Goal: Task Accomplishment & Management: Manage account settings

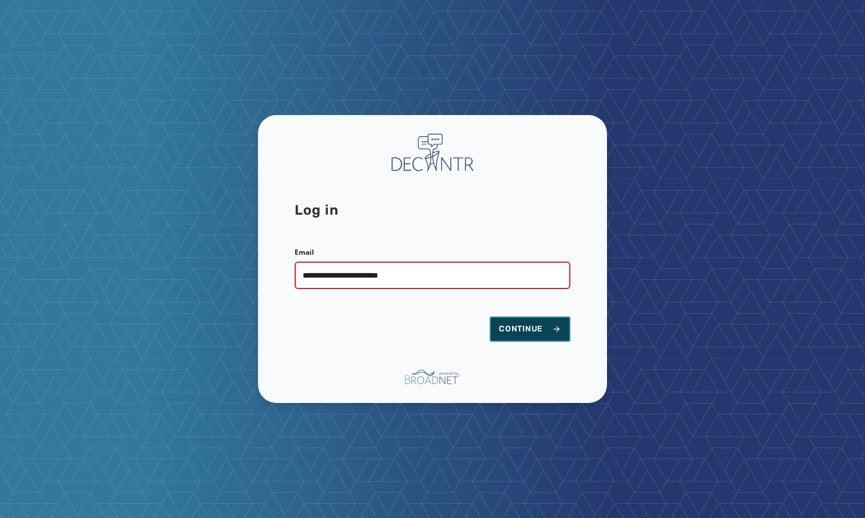
click at [513, 331] on span "Continue" at bounding box center [530, 328] width 62 height 11
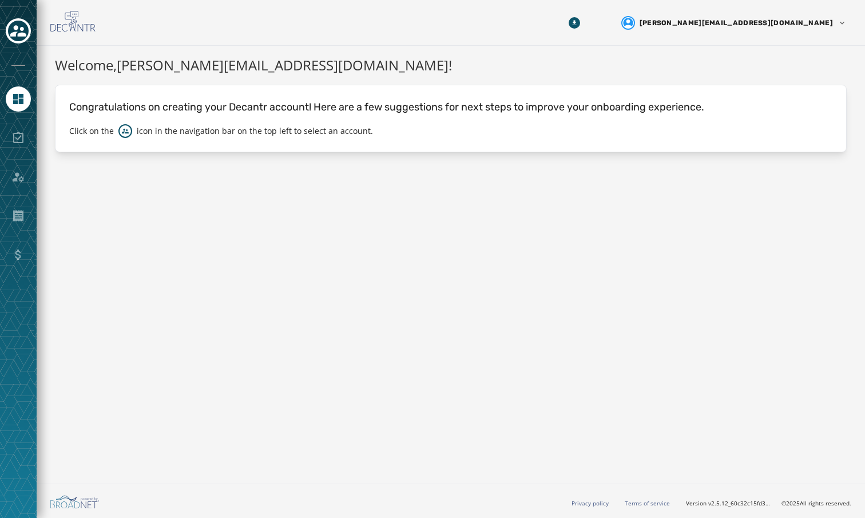
click at [21, 142] on div at bounding box center [18, 137] width 25 height 25
click at [18, 136] on div at bounding box center [18, 137] width 25 height 25
click at [10, 97] on link "Navigate to Home" at bounding box center [18, 98] width 25 height 25
click at [18, 137] on div at bounding box center [18, 137] width 25 height 25
click at [13, 30] on icon "Toggle account select drawer" at bounding box center [18, 31] width 16 height 16
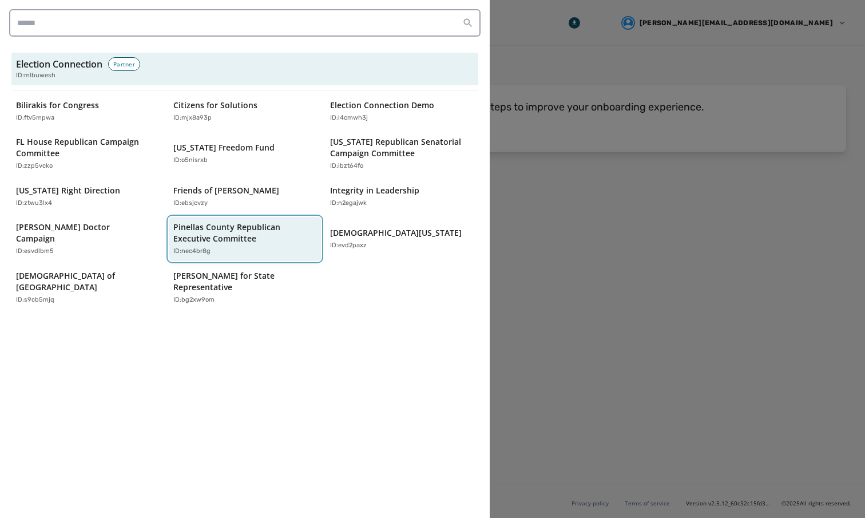
click at [235, 243] on p "Pinellas County Republican Executive Committee" at bounding box center [239, 232] width 132 height 23
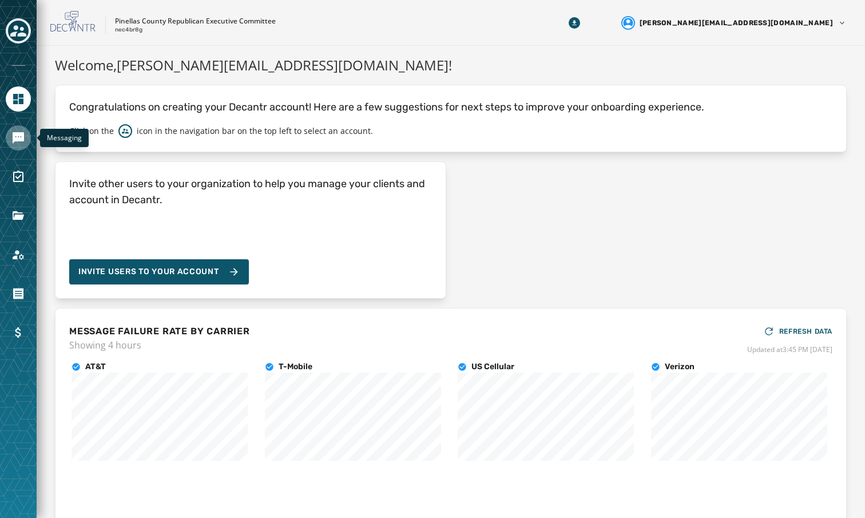
click at [18, 127] on link "Navigate to Messaging" at bounding box center [18, 137] width 25 height 25
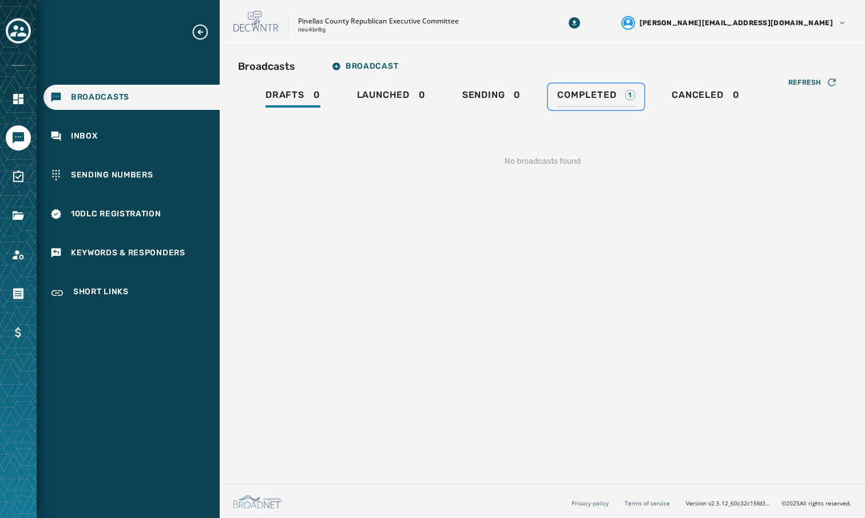
click at [585, 92] on span "Completed" at bounding box center [586, 94] width 59 height 11
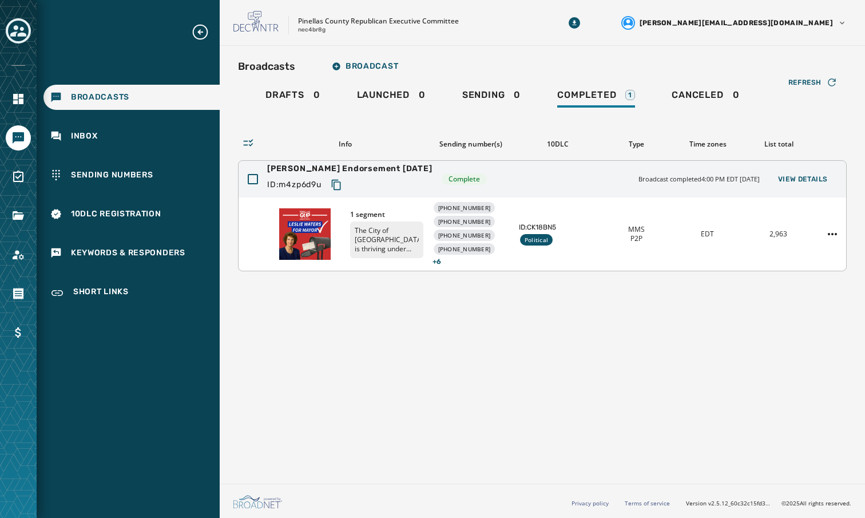
click at [529, 243] on div "Political" at bounding box center [536, 239] width 33 height 11
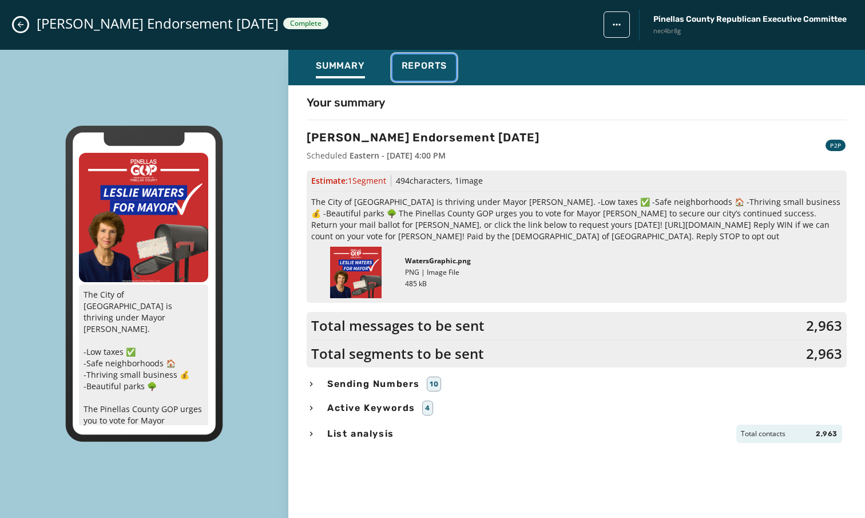
click at [445, 70] on span "Reports" at bounding box center [425, 65] width 46 height 11
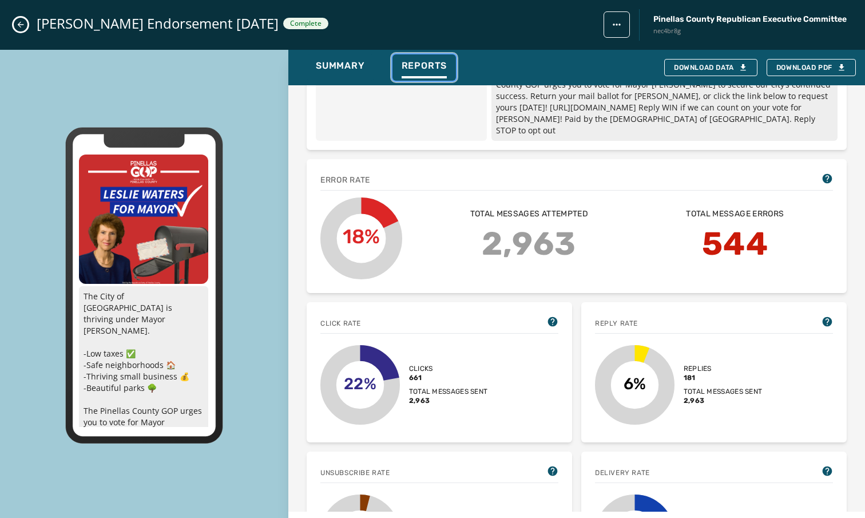
scroll to position [293, 0]
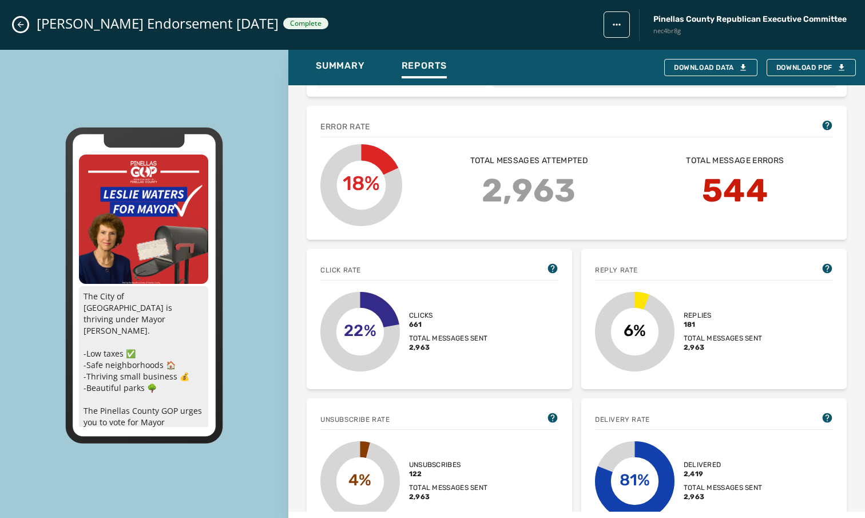
click at [690, 334] on span "Total messages sent" at bounding box center [723, 338] width 79 height 9
click at [720, 319] on div "Replies 181 Total messages sent 2,963" at bounding box center [723, 331] width 79 height 41
click at [823, 264] on icon at bounding box center [828, 269] width 10 height 10
click at [822, 263] on icon at bounding box center [827, 268] width 11 height 11
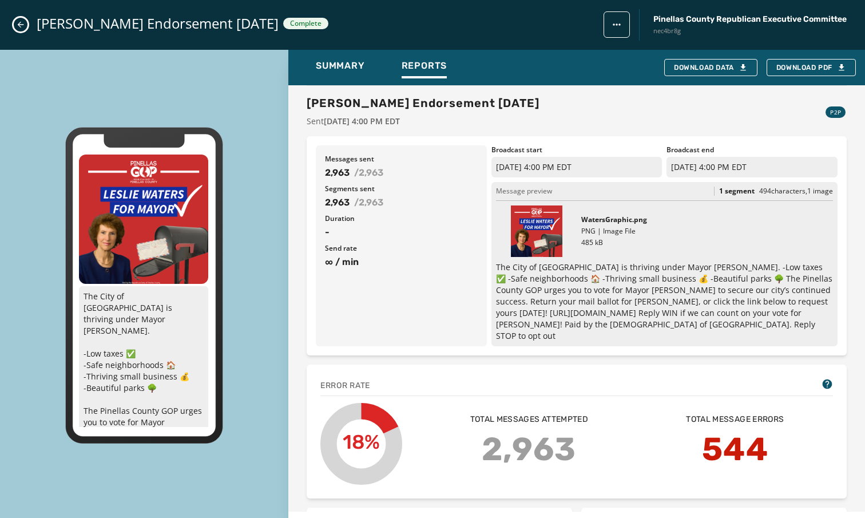
scroll to position [0, 0]
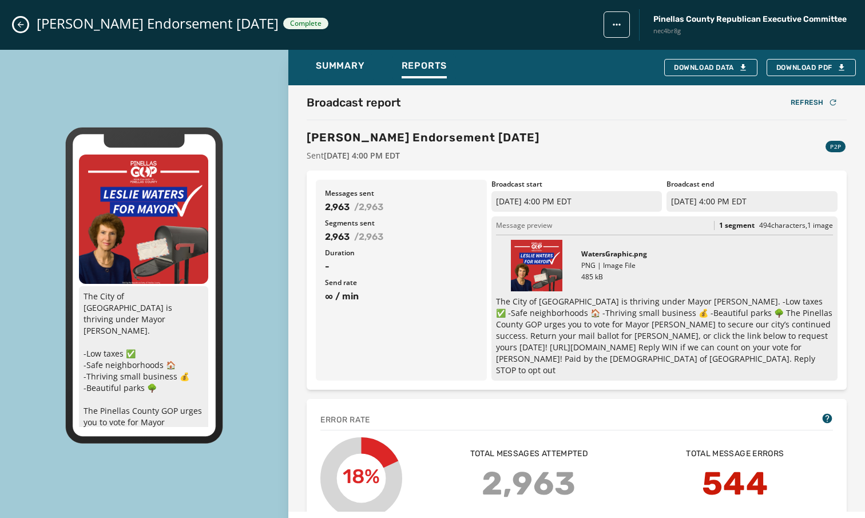
click at [615, 26] on html "Broadcasts Inbox Sending Numbers 10DLC Registration Keywords & Responders Short…" at bounding box center [432, 259] width 865 height 518
click at [561, 118] on html "Broadcasts Inbox Sending Numbers 10DLC Registration Keywords & Responders Short…" at bounding box center [432, 259] width 865 height 518
click at [355, 67] on span "Summary" at bounding box center [340, 65] width 49 height 11
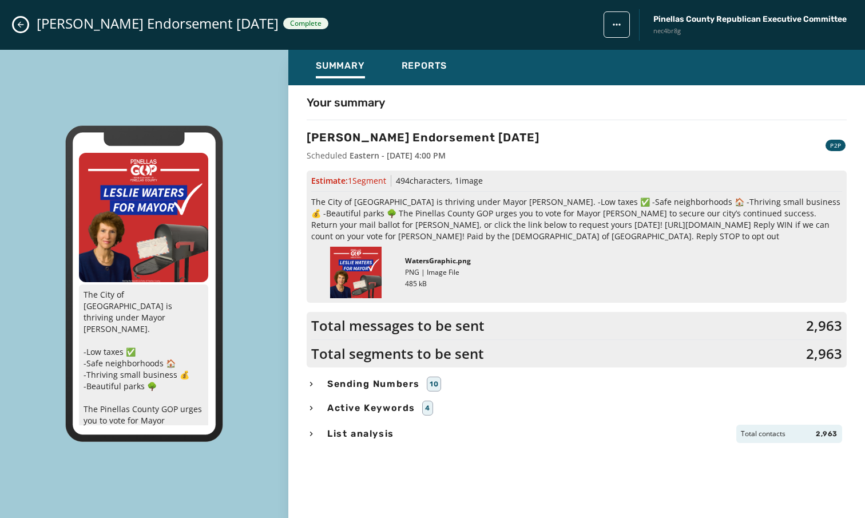
click at [17, 29] on icon "Close admin drawer" at bounding box center [20, 24] width 9 height 9
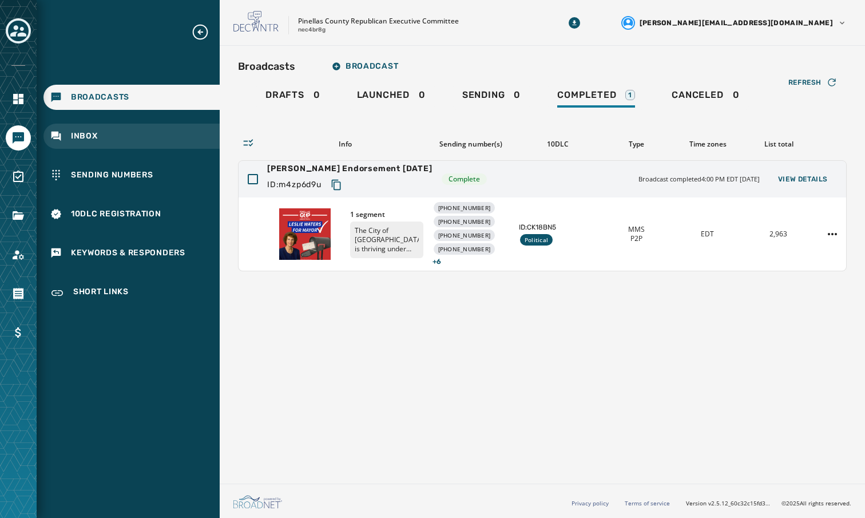
click at [74, 136] on span "Inbox" at bounding box center [84, 135] width 27 height 11
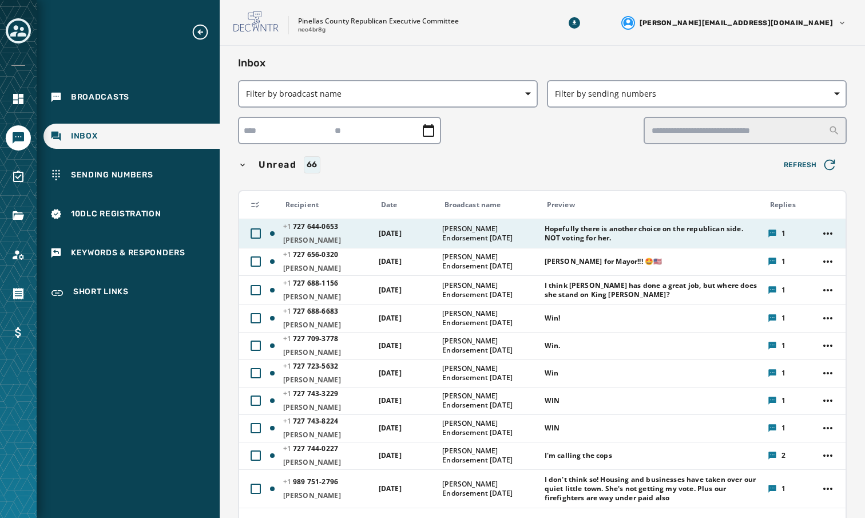
click at [660, 239] on span "Hopefully there is another choice on the republican side. NOT voting for her." at bounding box center [653, 233] width 216 height 18
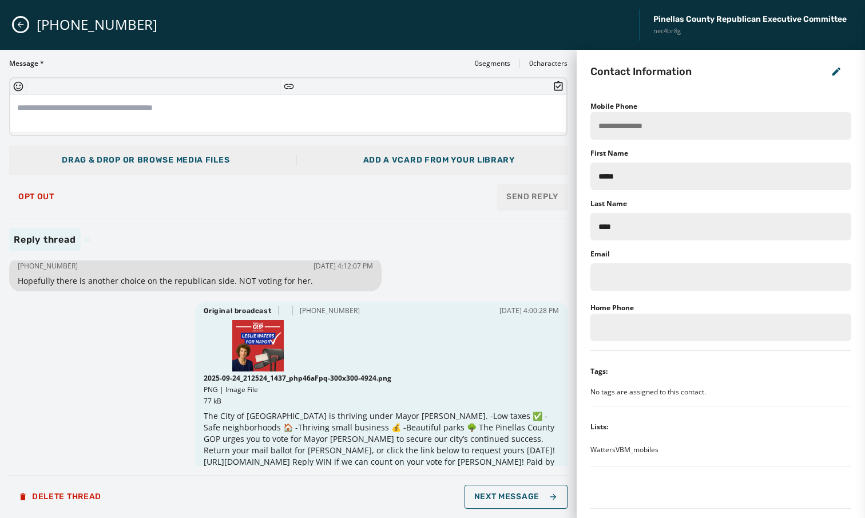
scroll to position [27, 0]
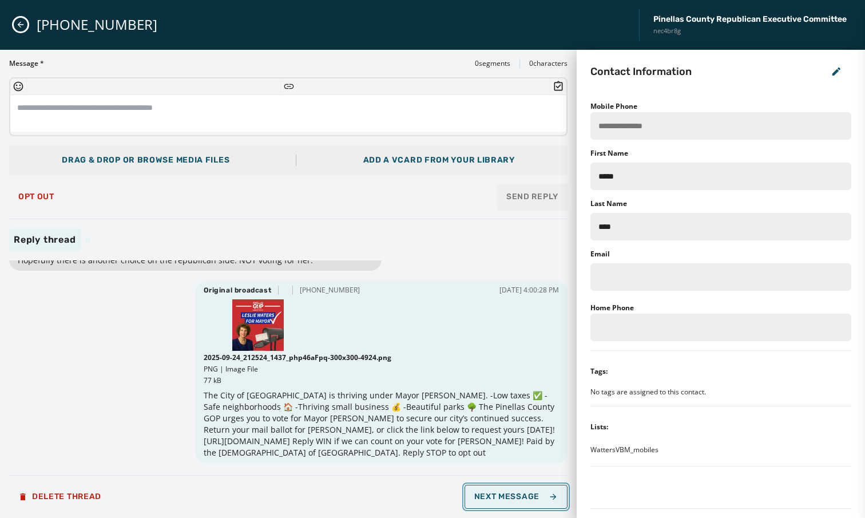
click at [509, 499] on span "Next Message" at bounding box center [516, 496] width 84 height 9
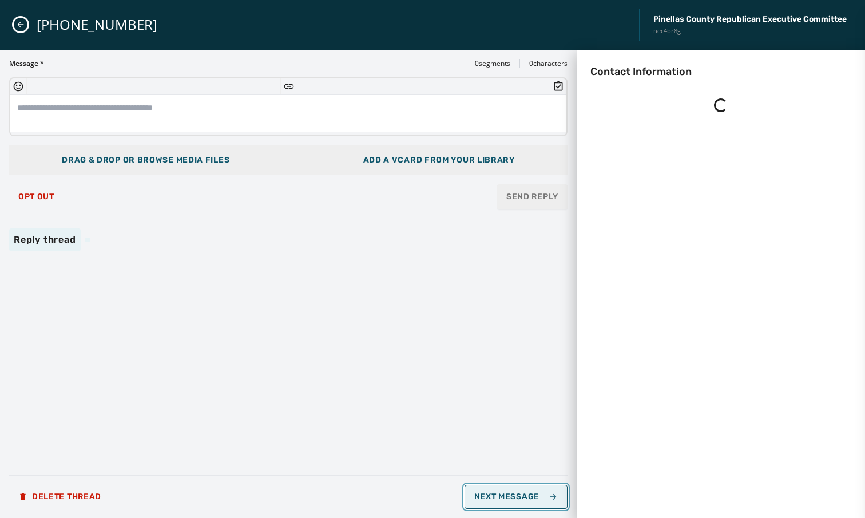
scroll to position [0, 0]
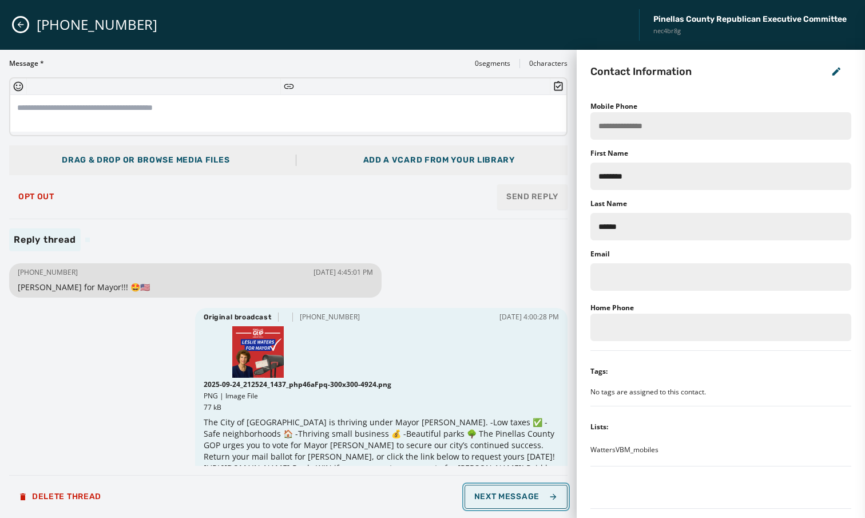
click at [509, 499] on span "Next Message" at bounding box center [516, 496] width 84 height 9
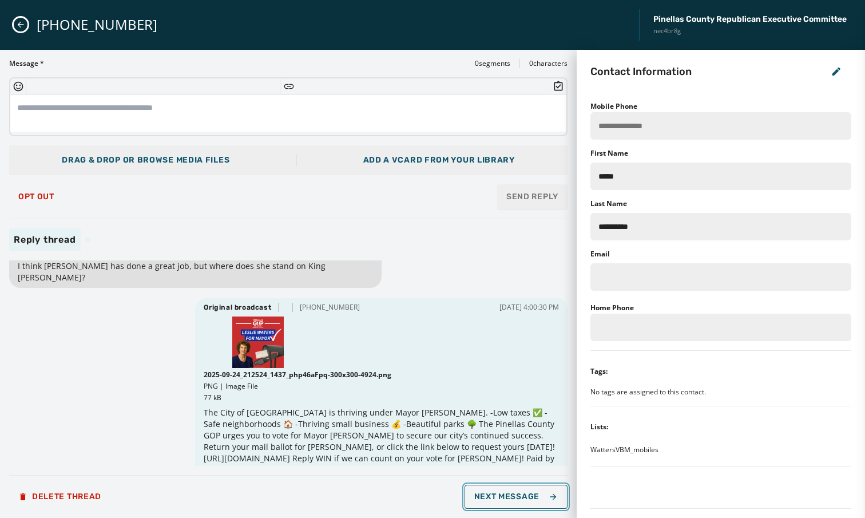
scroll to position [27, 0]
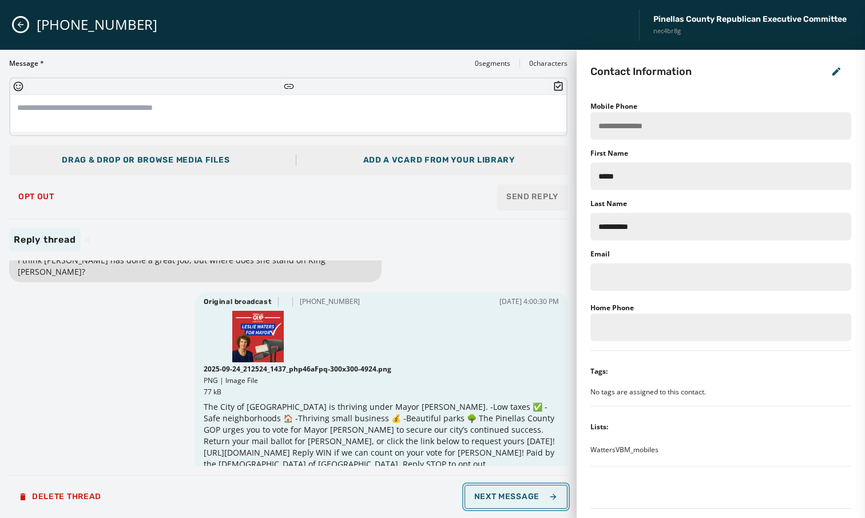
click at [515, 496] on span "Next Message" at bounding box center [516, 496] width 84 height 9
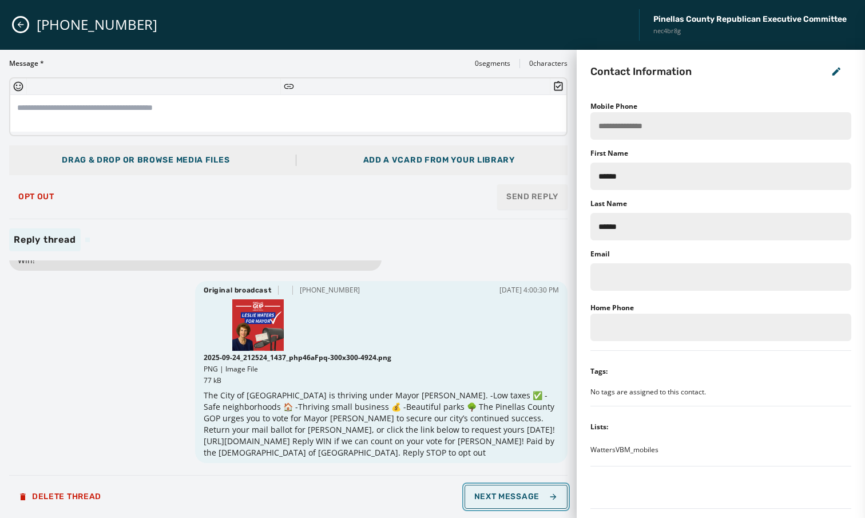
click at [514, 496] on span "Next Message" at bounding box center [516, 496] width 84 height 9
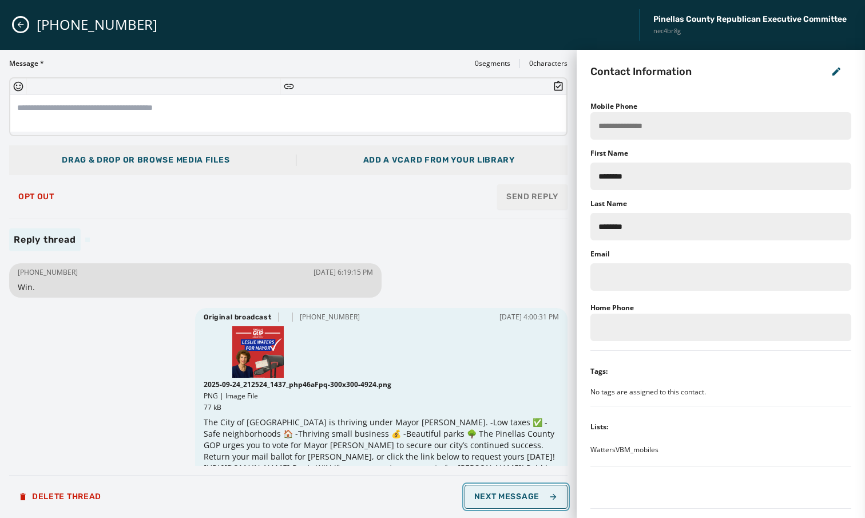
click at [514, 496] on span "Next Message" at bounding box center [516, 496] width 84 height 9
click at [21, 26] on icon "Close admin drawer" at bounding box center [20, 24] width 9 height 9
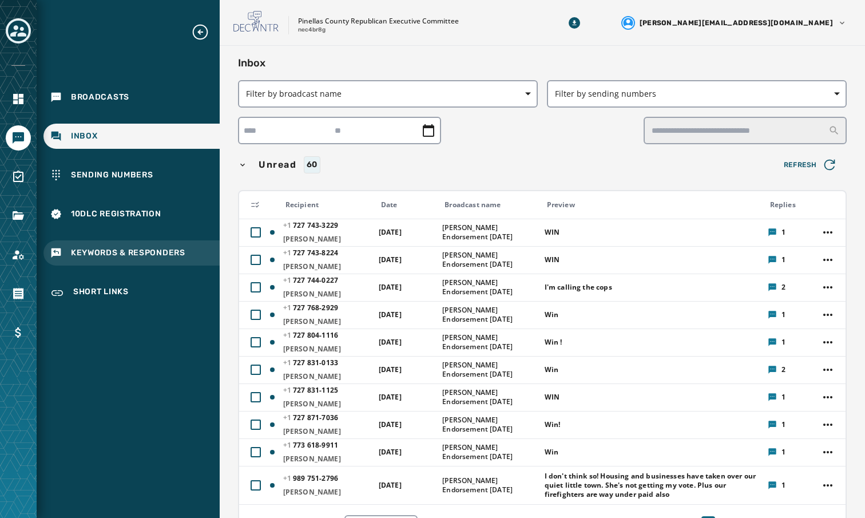
click at [103, 263] on div "Keywords & Responders" at bounding box center [131, 252] width 176 height 25
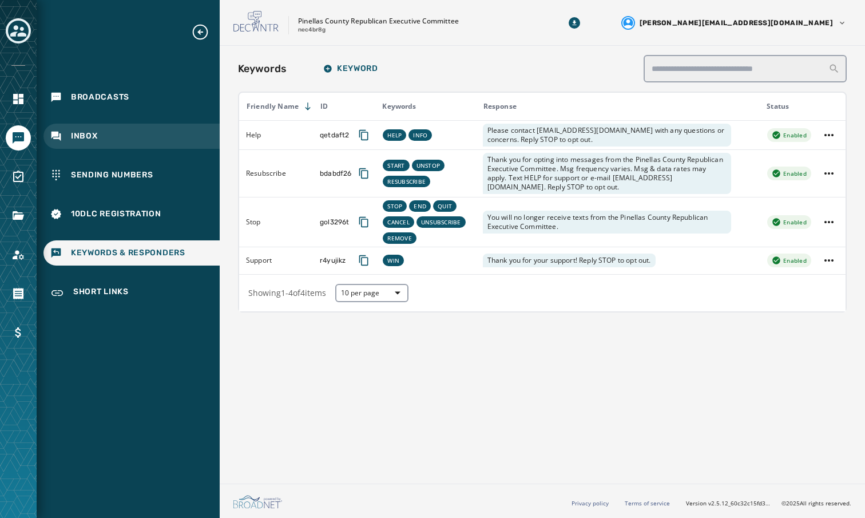
click at [84, 128] on div "Inbox" at bounding box center [131, 136] width 176 height 25
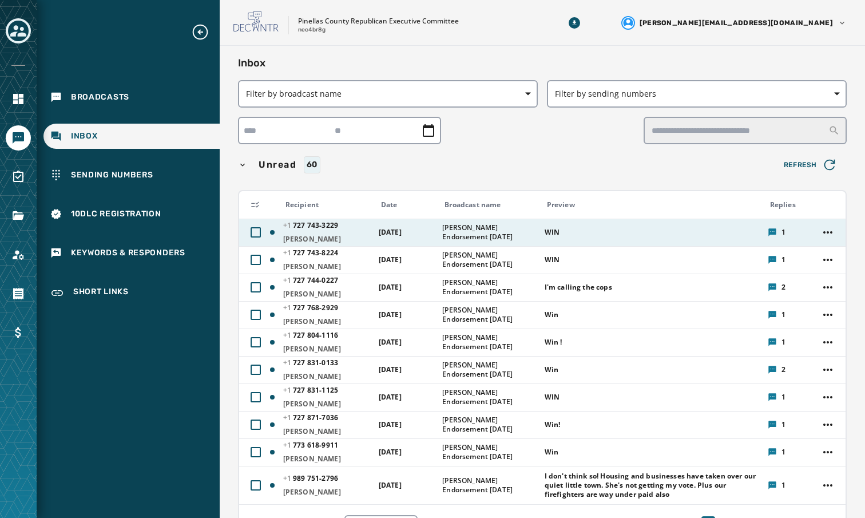
click at [348, 241] on span "[PERSON_NAME]" at bounding box center [327, 239] width 88 height 9
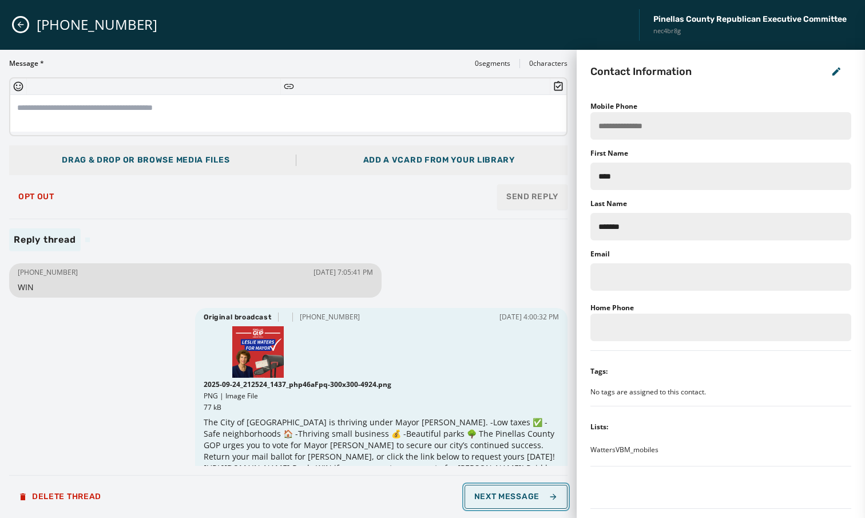
click at [492, 501] on button "Next Message" at bounding box center [516, 497] width 103 height 24
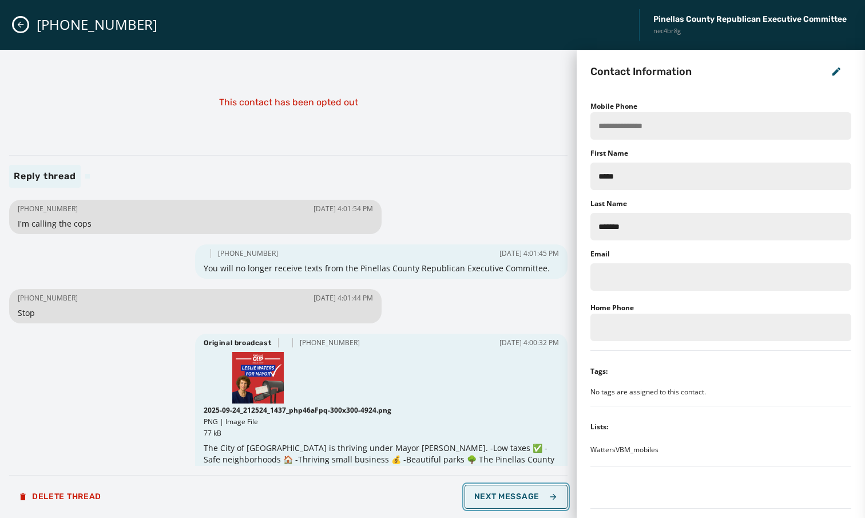
click at [529, 496] on span "Next Message" at bounding box center [516, 496] width 84 height 9
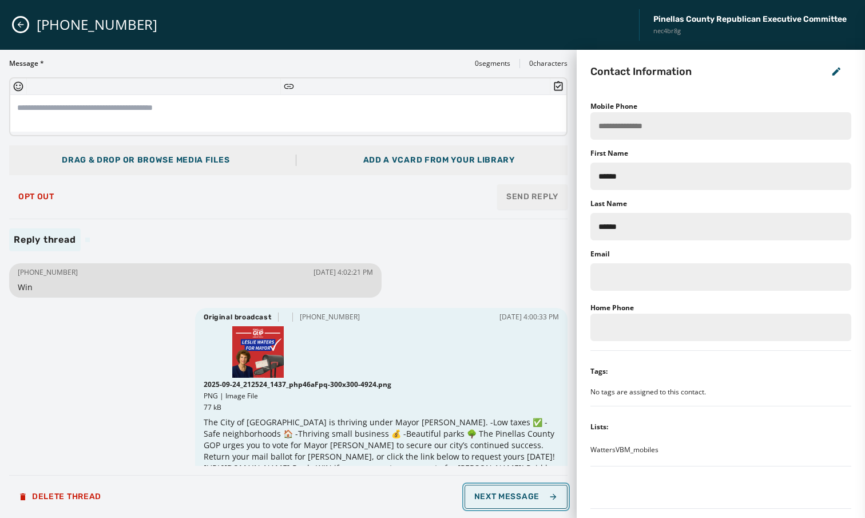
click at [514, 502] on button "Next Message" at bounding box center [516, 497] width 103 height 24
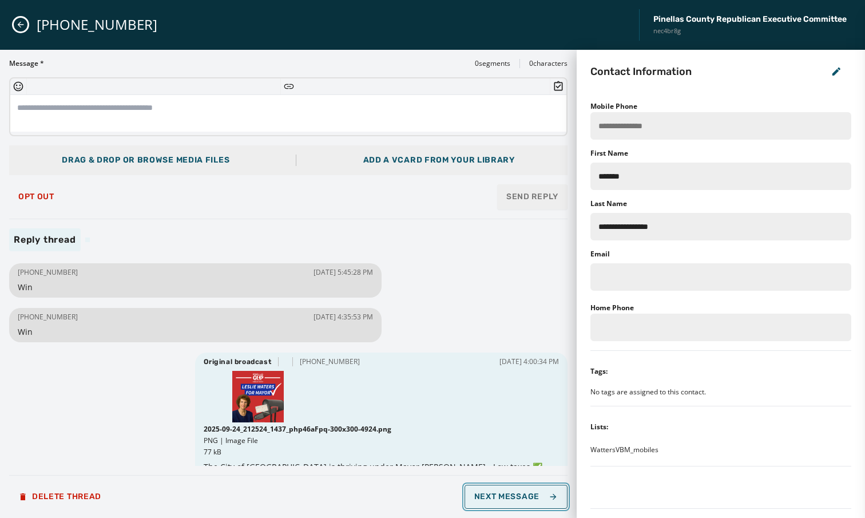
click at [514, 502] on button "Next Message" at bounding box center [516, 497] width 103 height 24
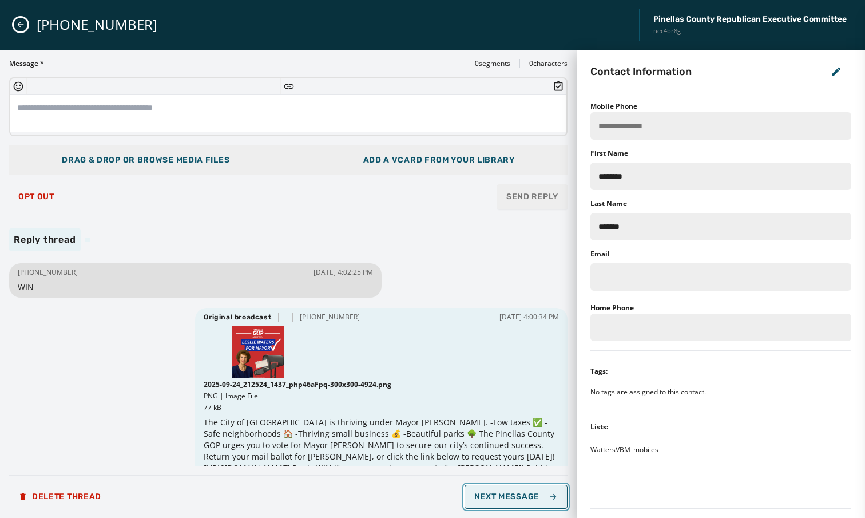
click at [514, 502] on button "Next Message" at bounding box center [516, 497] width 103 height 24
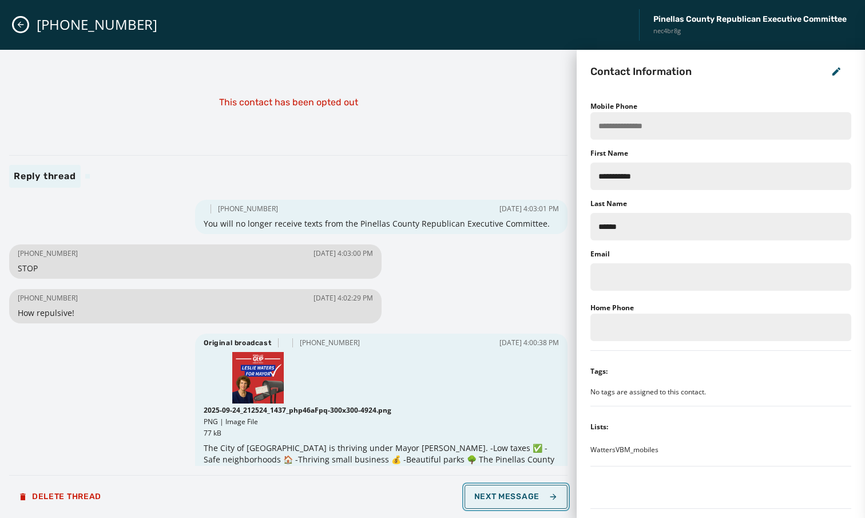
click at [486, 493] on span "Next Message" at bounding box center [516, 496] width 84 height 9
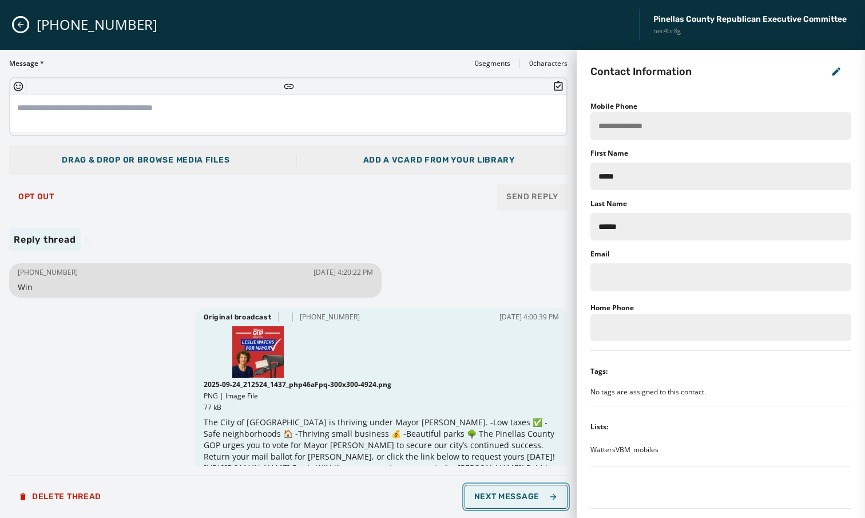
click at [486, 493] on span "Next Message" at bounding box center [516, 496] width 84 height 9
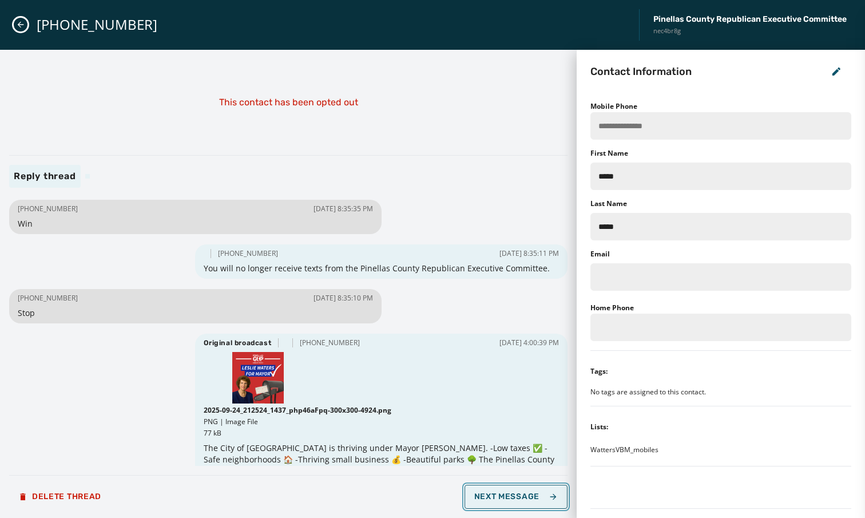
click at [492, 492] on span "Next Message" at bounding box center [516, 496] width 84 height 9
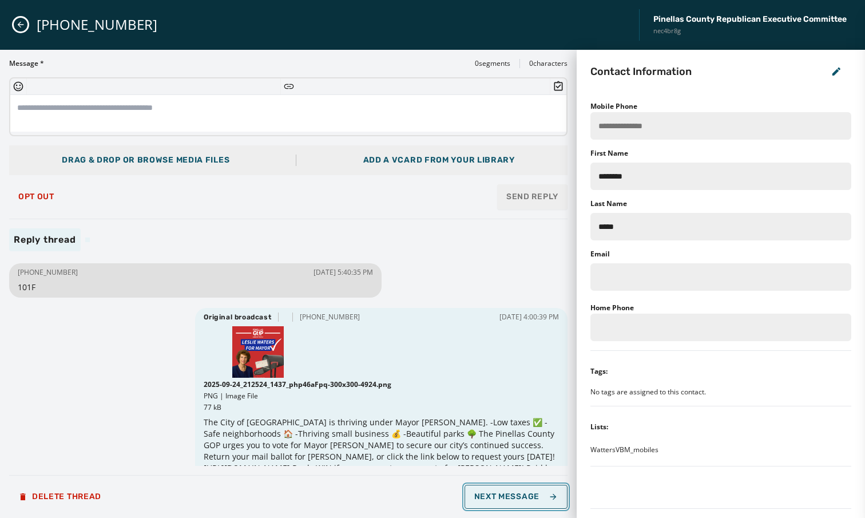
click at [492, 492] on span "Next Message" at bounding box center [516, 496] width 84 height 9
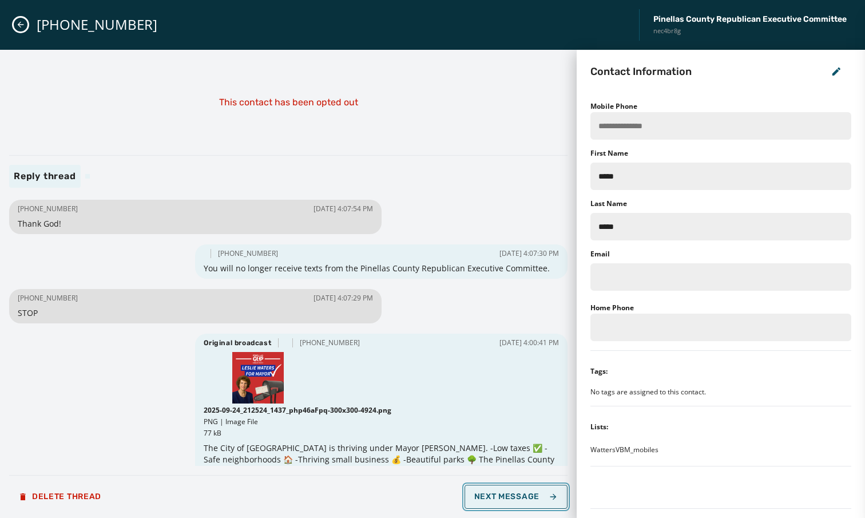
click at [492, 492] on span "Next Message" at bounding box center [516, 496] width 84 height 9
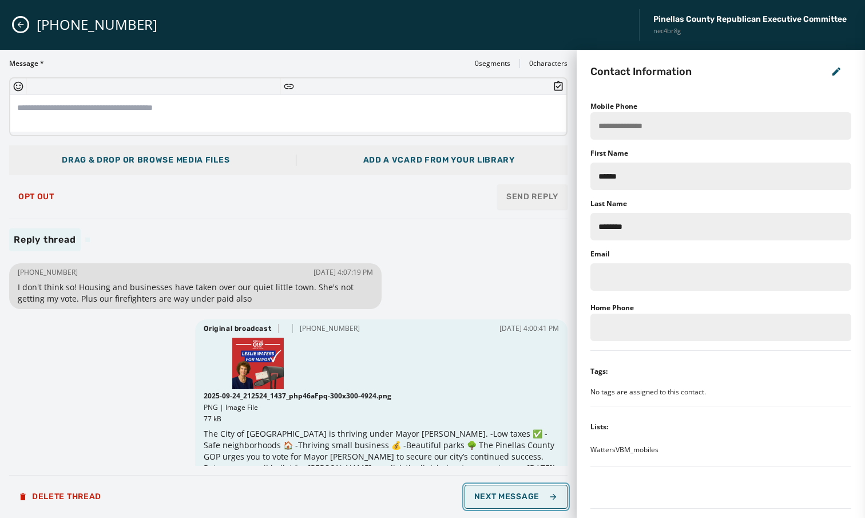
click at [485, 489] on button "Next Message" at bounding box center [516, 497] width 103 height 24
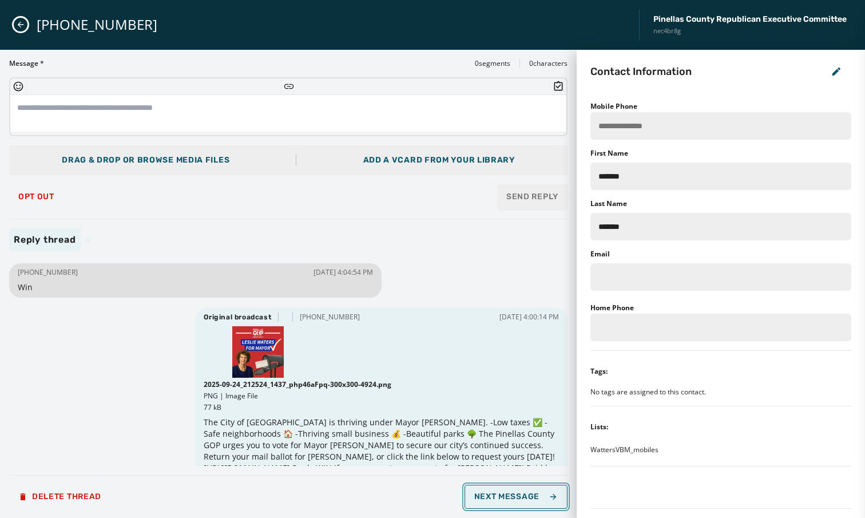
click at [484, 485] on button "Next Message" at bounding box center [516, 497] width 103 height 24
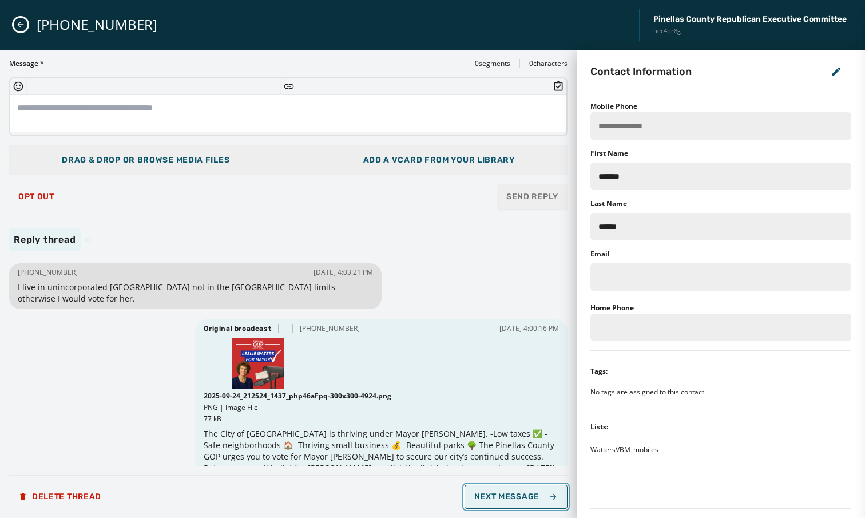
click at [502, 498] on span "Next Message" at bounding box center [516, 496] width 84 height 9
click at [502, 497] on span "Next Message" at bounding box center [516, 496] width 84 height 9
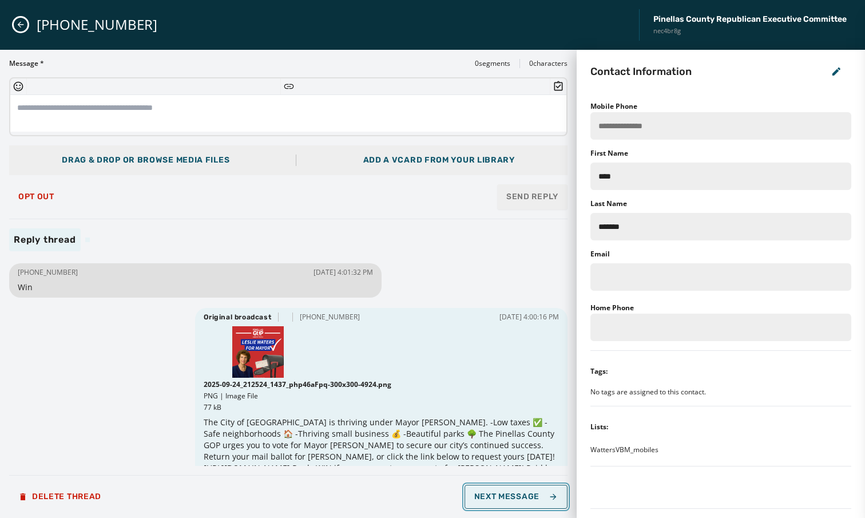
click at [504, 494] on span "Next Message" at bounding box center [516, 496] width 84 height 9
click at [503, 494] on span "Next Message" at bounding box center [516, 496] width 84 height 9
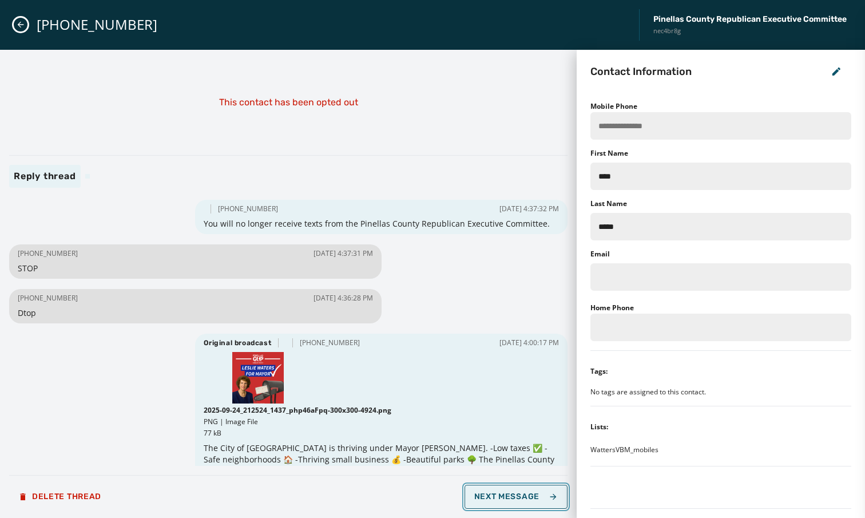
click at [503, 494] on span "Next Message" at bounding box center [516, 496] width 84 height 9
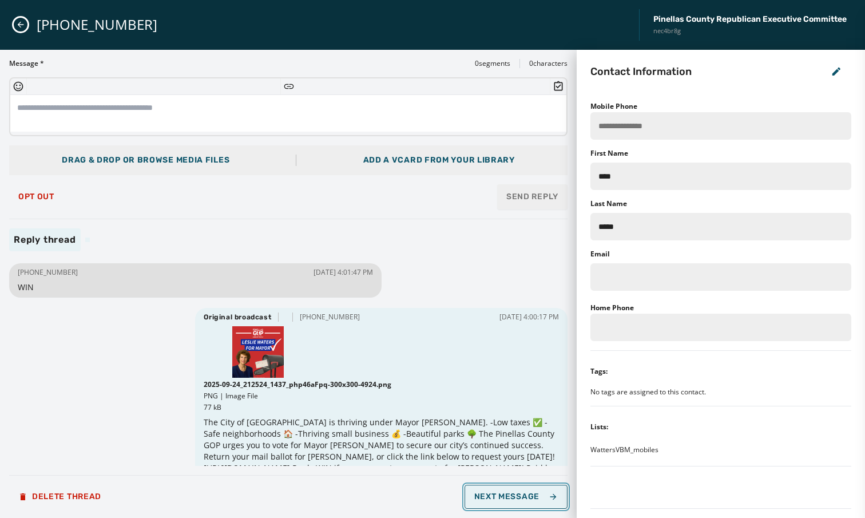
click at [503, 494] on span "Next Message" at bounding box center [516, 496] width 84 height 9
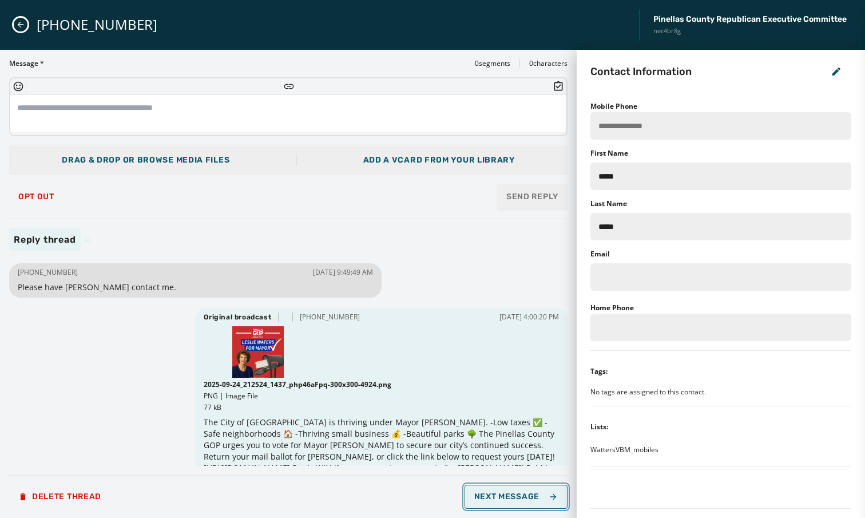
click at [530, 497] on span "Next Message" at bounding box center [516, 496] width 84 height 9
click at [528, 497] on span "Next Message" at bounding box center [516, 496] width 84 height 9
click at [527, 497] on span "Next Message" at bounding box center [516, 496] width 84 height 9
click at [482, 492] on span "Next Message" at bounding box center [516, 496] width 84 height 9
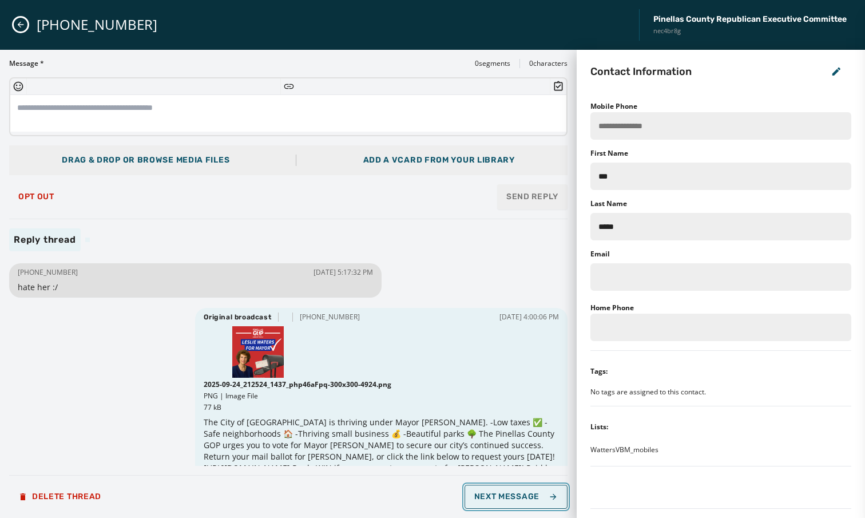
click at [482, 492] on span "Next Message" at bounding box center [516, 496] width 84 height 9
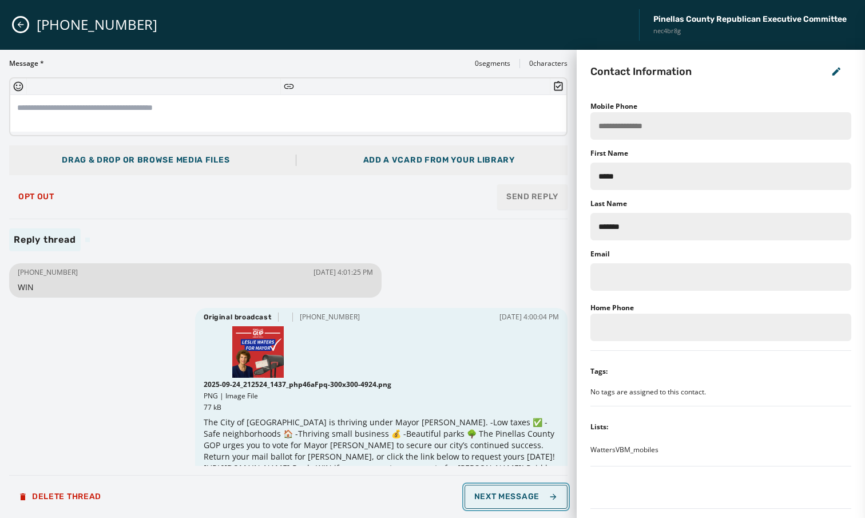
click at [482, 492] on span "Next Message" at bounding box center [516, 496] width 84 height 9
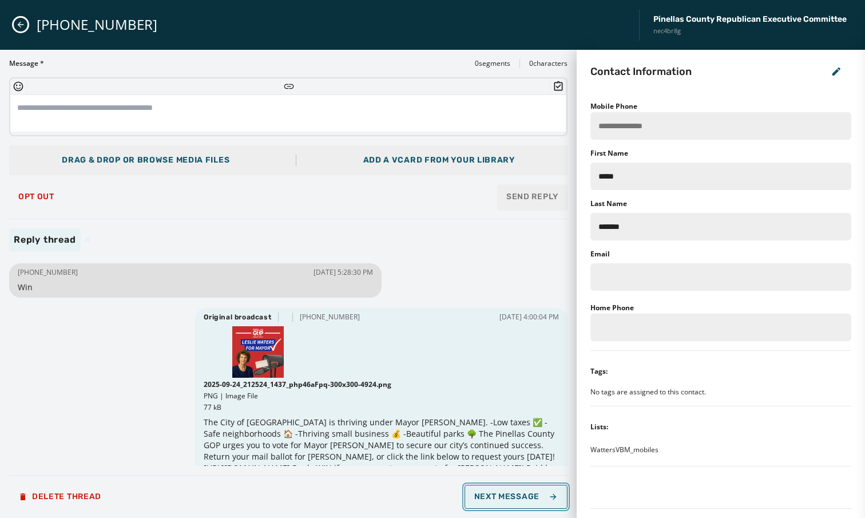
click at [482, 492] on span "Next Message" at bounding box center [516, 496] width 84 height 9
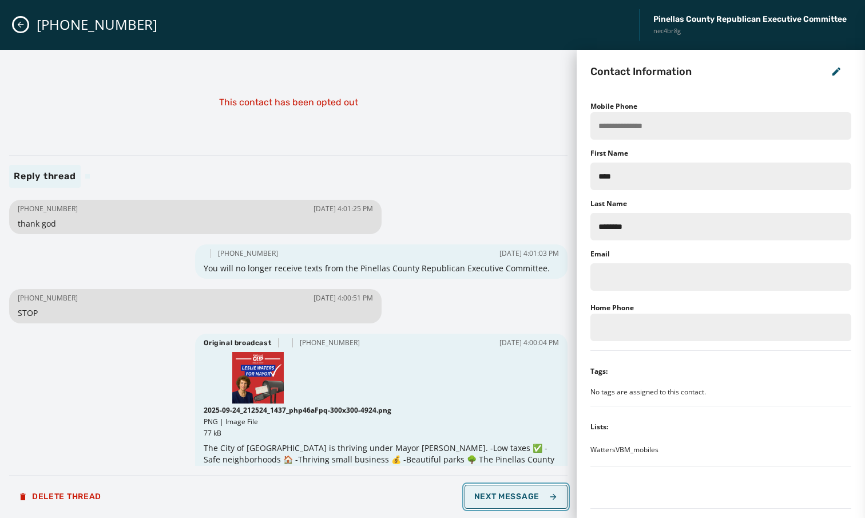
click at [482, 492] on span "Next Message" at bounding box center [516, 496] width 84 height 9
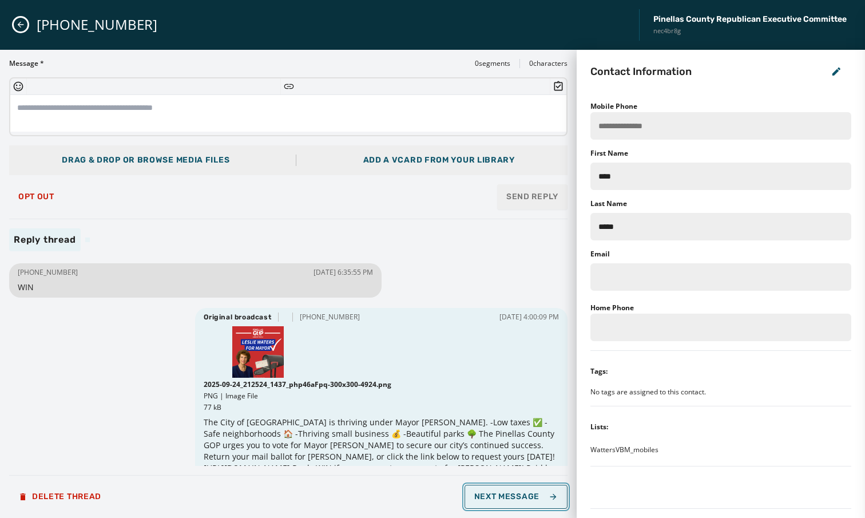
click at [482, 492] on span "Next Message" at bounding box center [516, 496] width 84 height 9
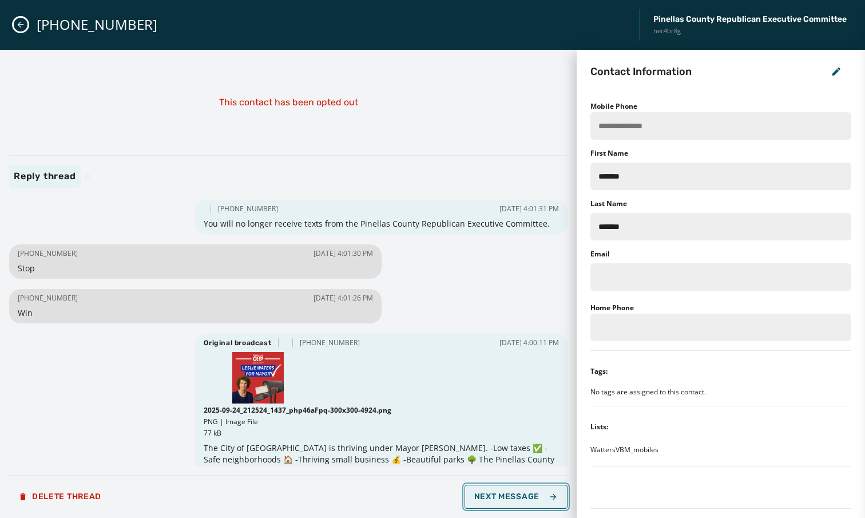
click at [482, 492] on span "Next Message" at bounding box center [516, 496] width 84 height 9
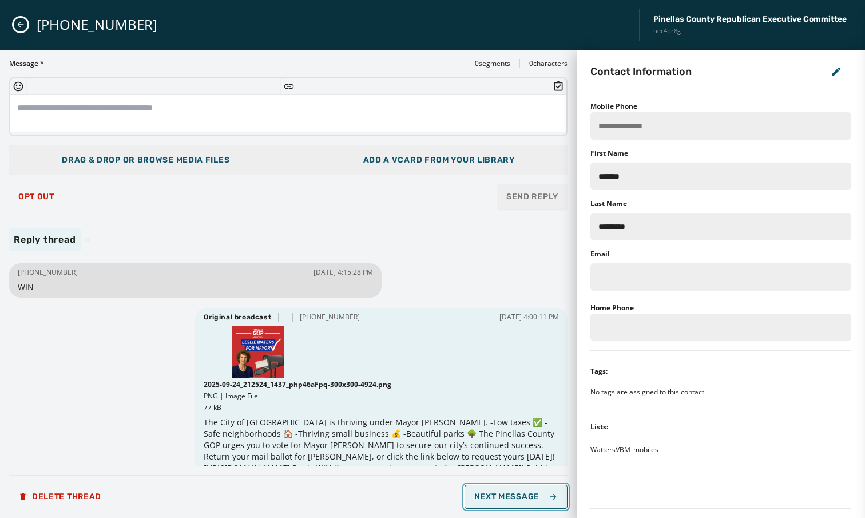
click at [482, 492] on span "Next Message" at bounding box center [516, 496] width 84 height 9
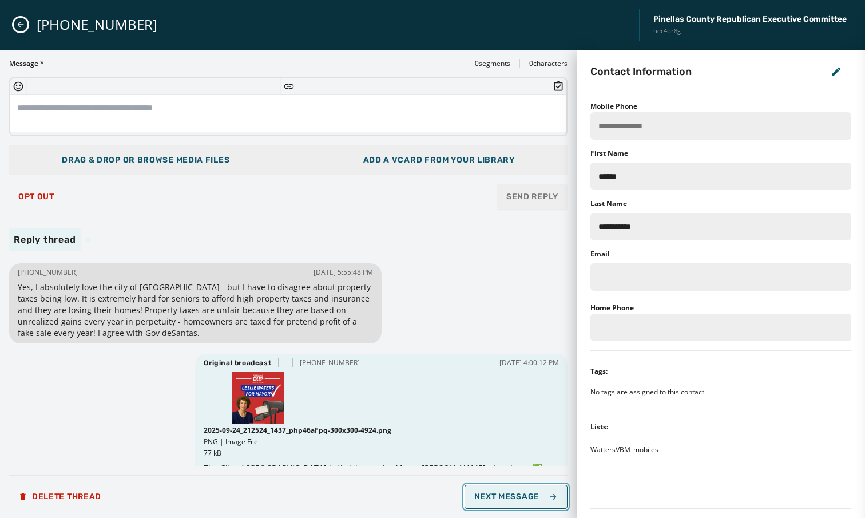
click at [484, 489] on button "Next Message" at bounding box center [516, 497] width 103 height 24
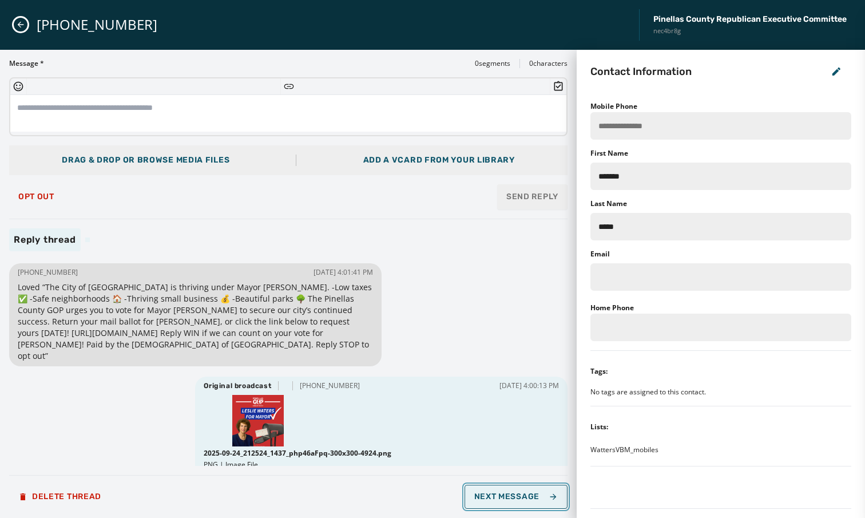
click at [484, 489] on button "Next Message" at bounding box center [516, 497] width 103 height 24
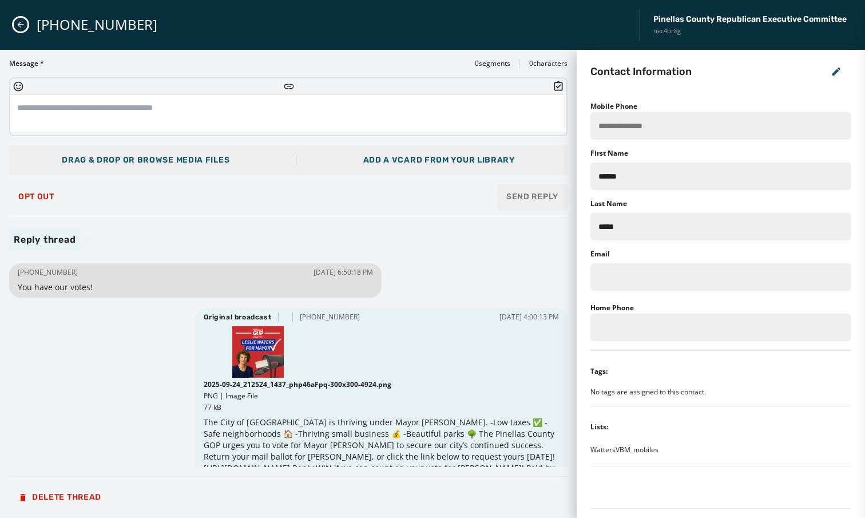
click at [484, 489] on div "Delete Thread" at bounding box center [288, 497] width 558 height 23
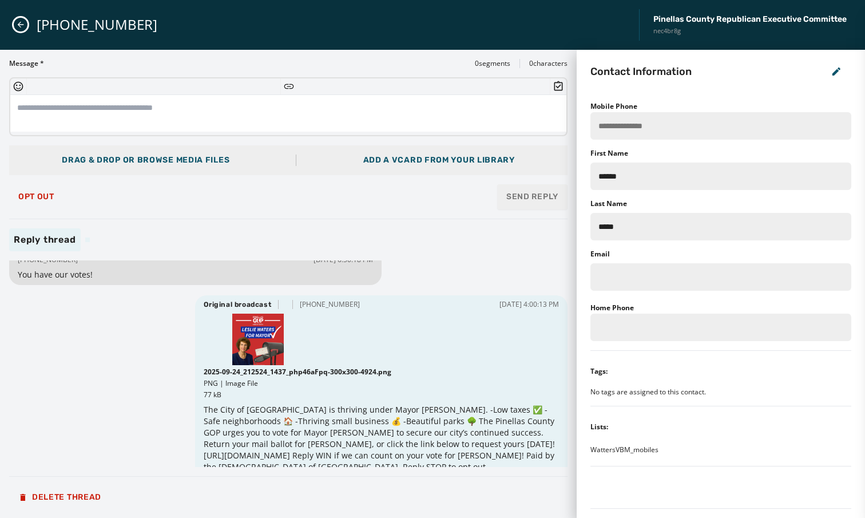
scroll to position [26, 0]
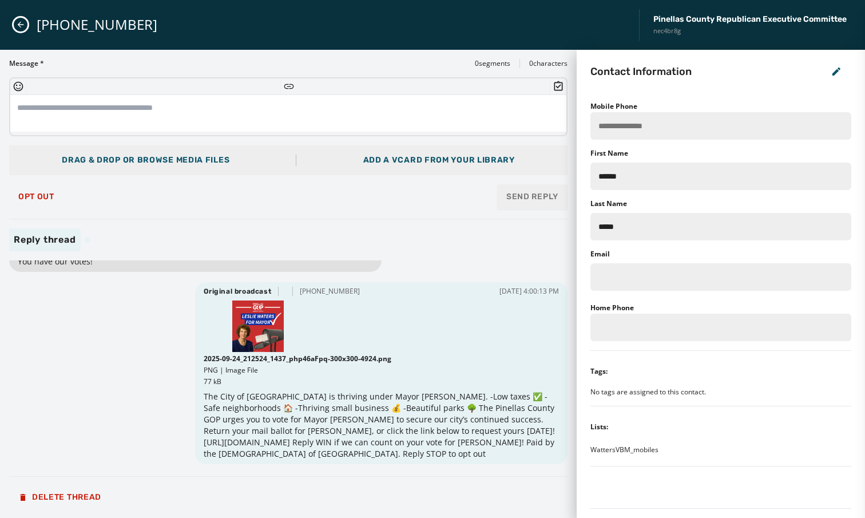
click at [437, 477] on div "Message * 0 segments 0 characters Drag & Drop or browse media files Add a vCard…" at bounding box center [288, 284] width 558 height 450
click at [24, 27] on icon "Close admin drawer" at bounding box center [20, 24] width 9 height 9
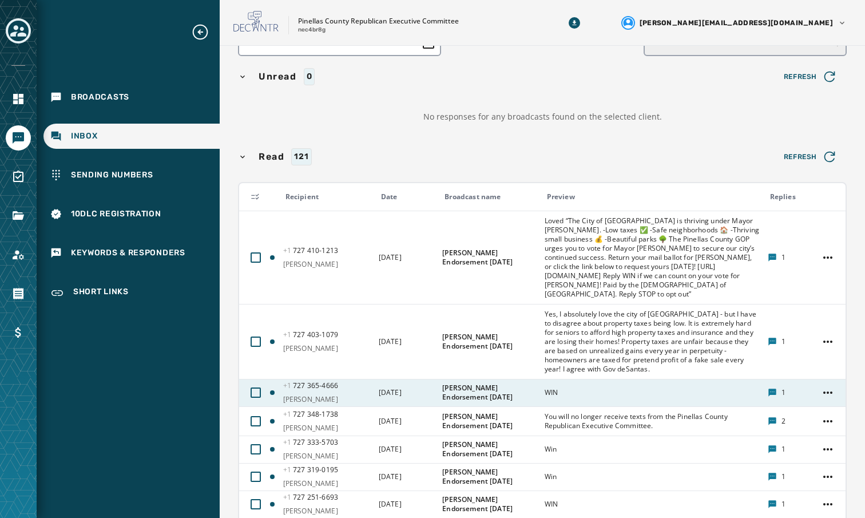
scroll to position [81, 0]
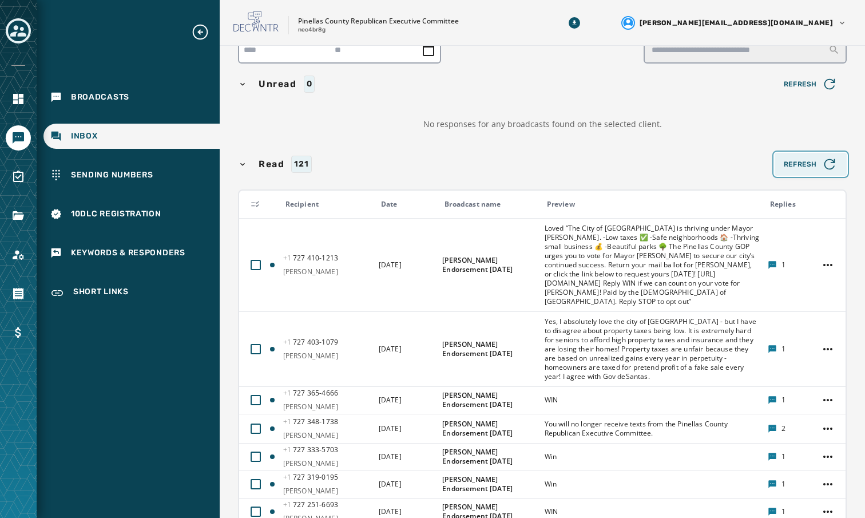
click at [801, 160] on span "Refresh" at bounding box center [811, 164] width 54 height 16
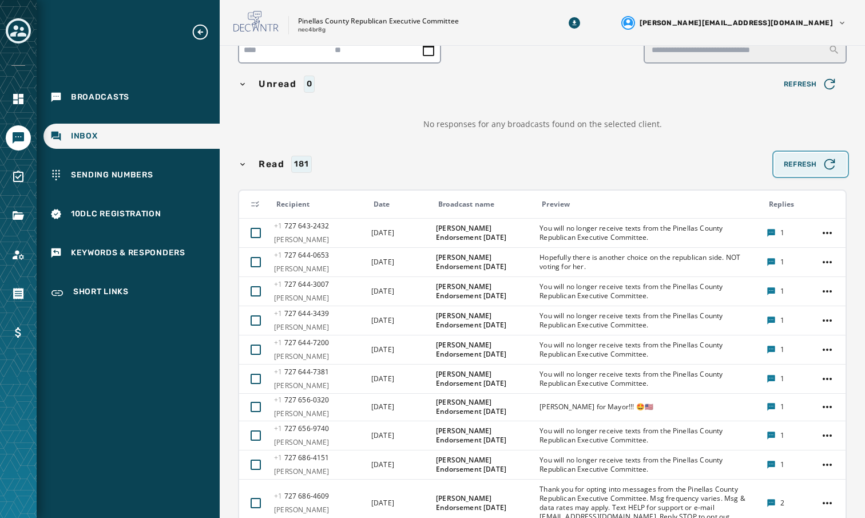
click at [801, 160] on span "Refresh" at bounding box center [811, 164] width 54 height 16
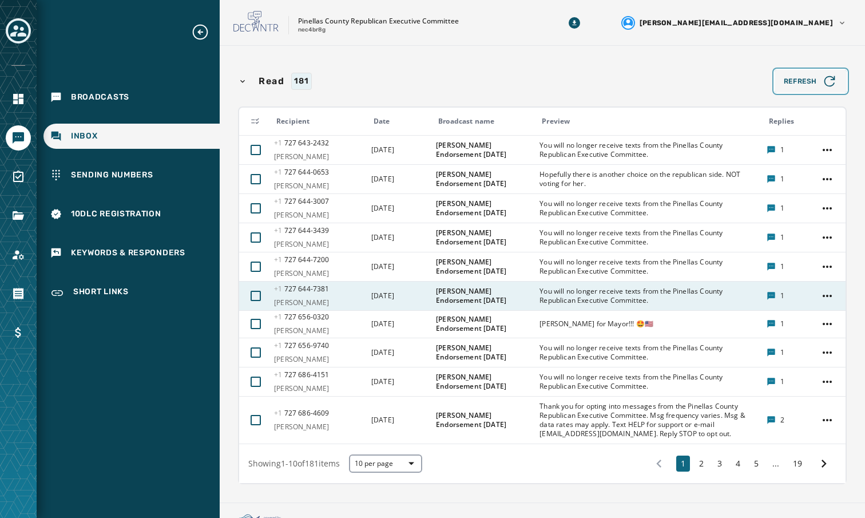
scroll to position [162, 0]
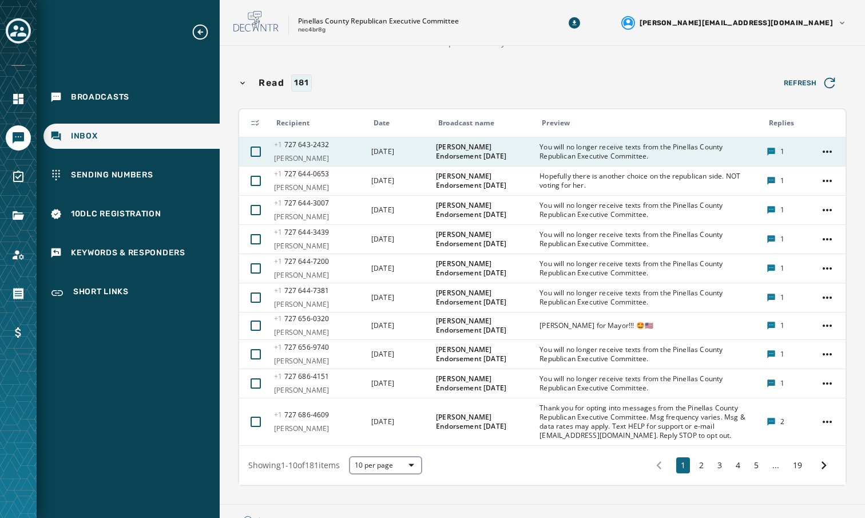
click at [354, 154] on span "[PERSON_NAME]" at bounding box center [319, 158] width 90 height 9
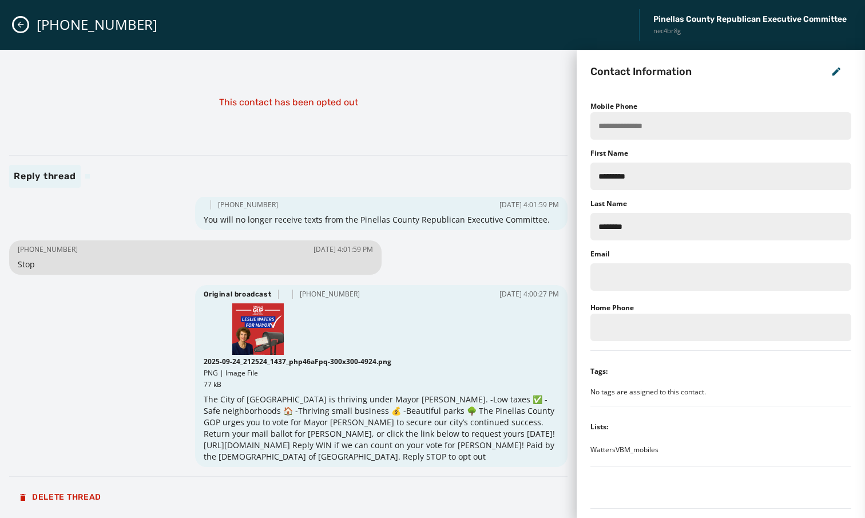
scroll to position [7, 0]
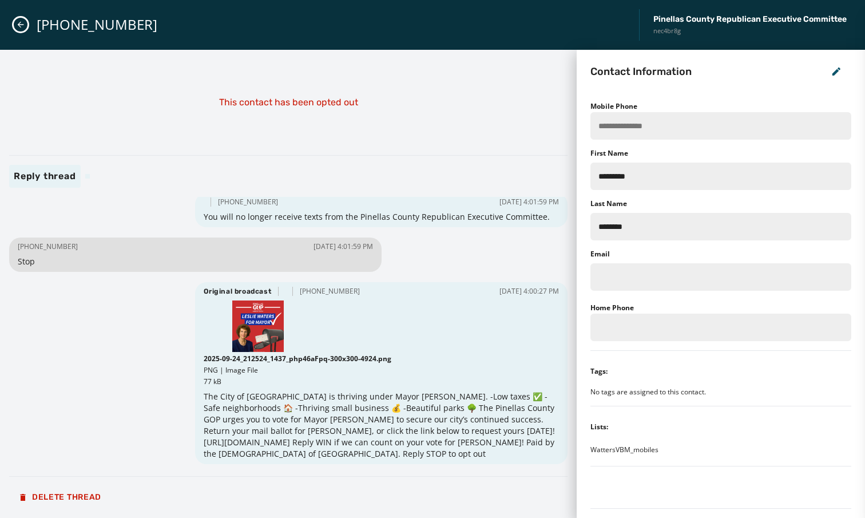
click at [18, 29] on icon "Close admin drawer" at bounding box center [20, 24] width 9 height 9
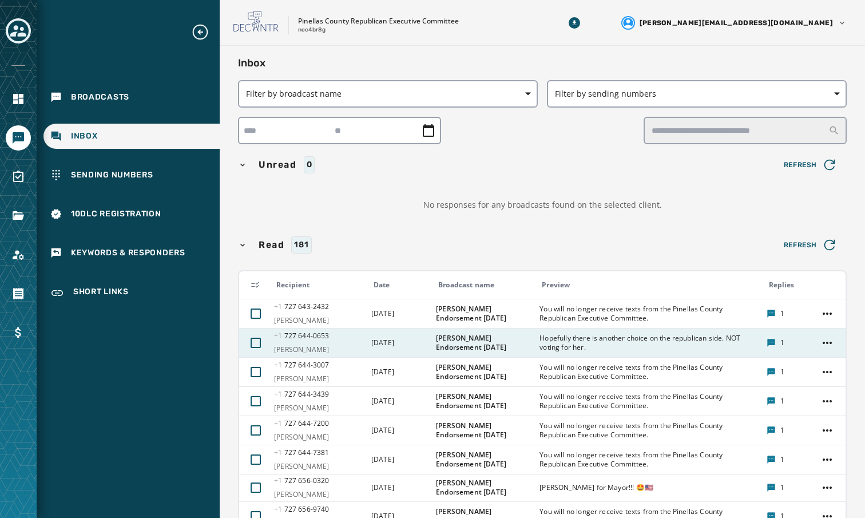
click at [418, 348] on td "[DATE]" at bounding box center [397, 342] width 65 height 29
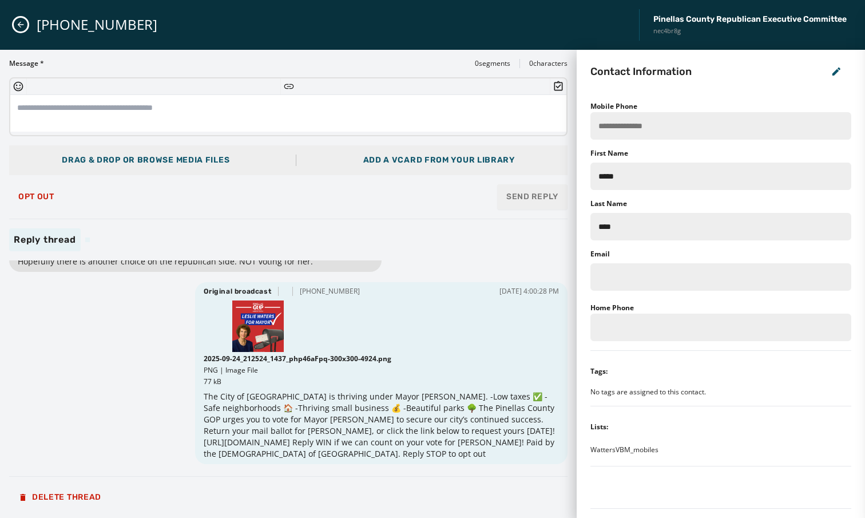
scroll to position [0, 0]
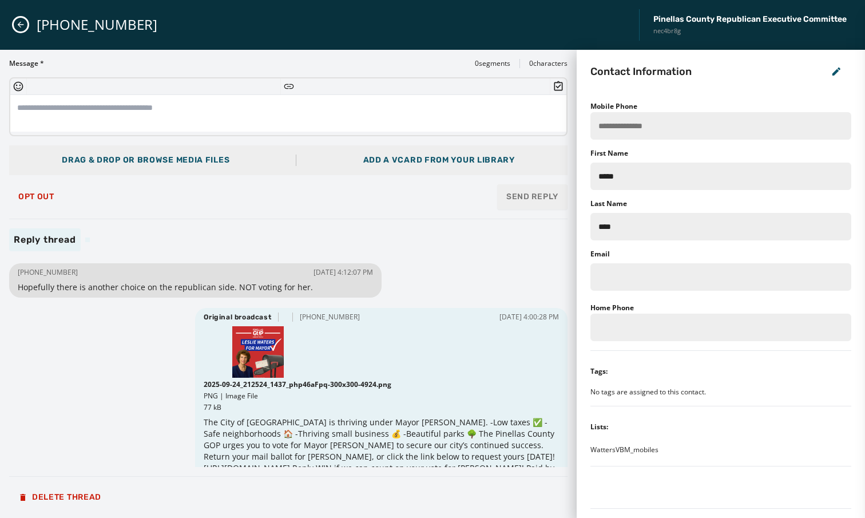
click at [18, 30] on button "Close admin drawer" at bounding box center [21, 25] width 14 height 14
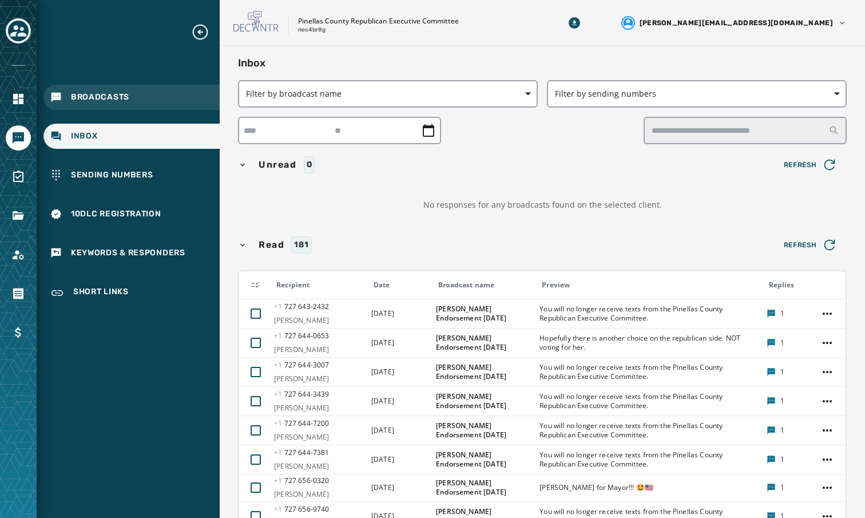
click at [100, 101] on span "Broadcasts" at bounding box center [100, 97] width 58 height 11
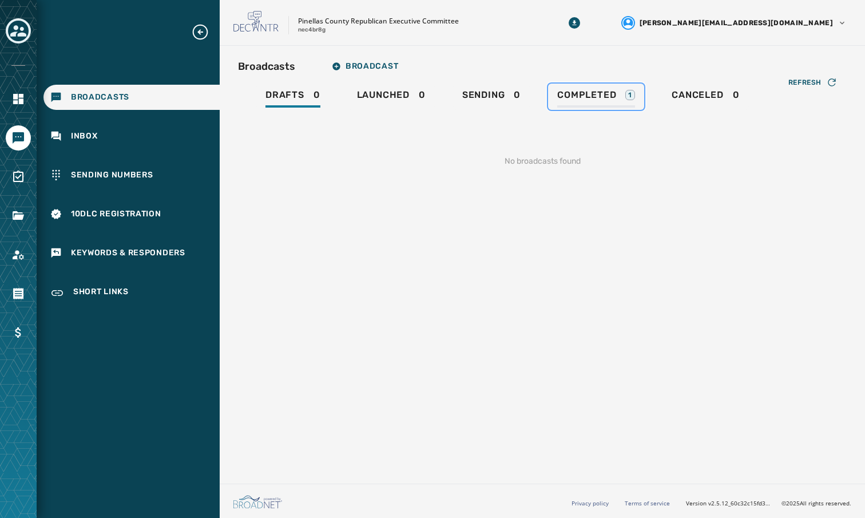
click at [602, 90] on span "Completed" at bounding box center [586, 94] width 59 height 11
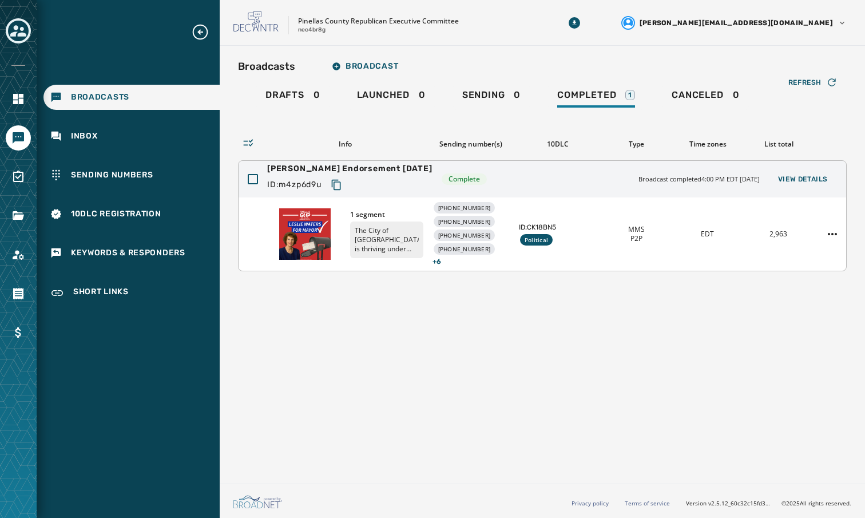
click at [668, 236] on div "1 segment The City of [GEOGRAPHIC_DATA] is thriving under Mayor [PERSON_NAME]. …" at bounding box center [543, 233] width 608 height 73
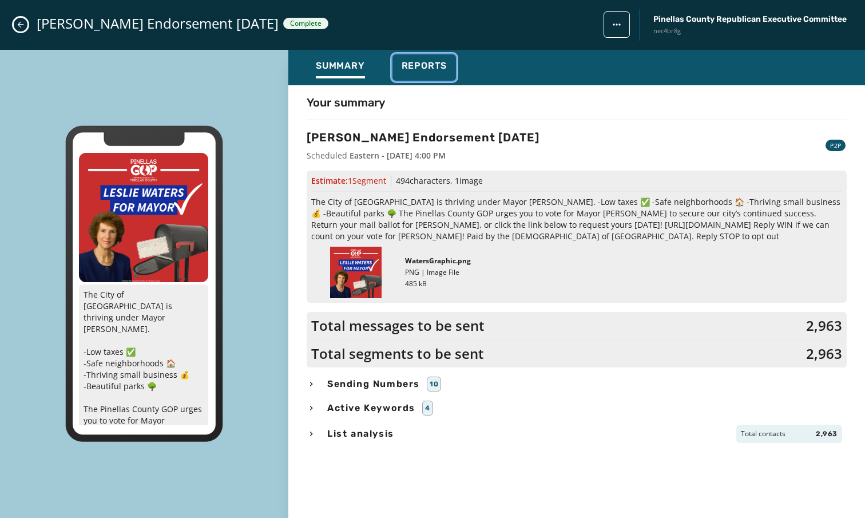
click at [423, 54] on button "Reports" at bounding box center [425, 67] width 64 height 26
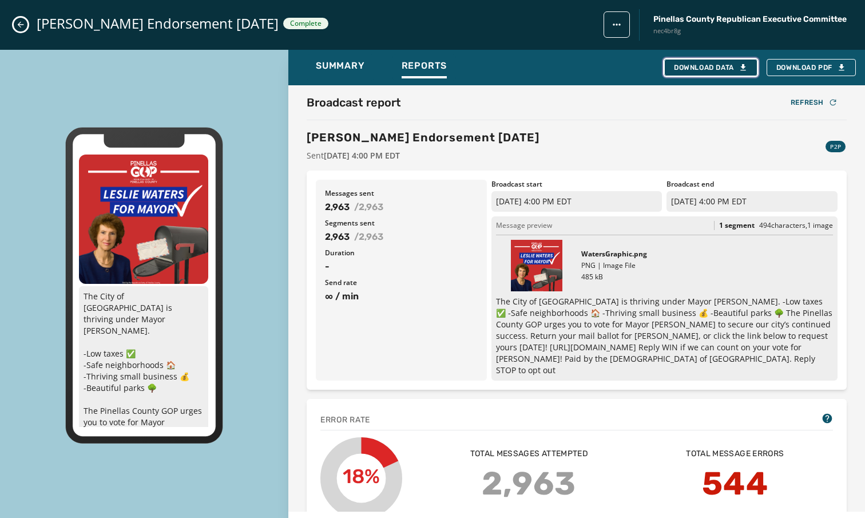
click at [715, 69] on div "Download Data" at bounding box center [711, 67] width 74 height 9
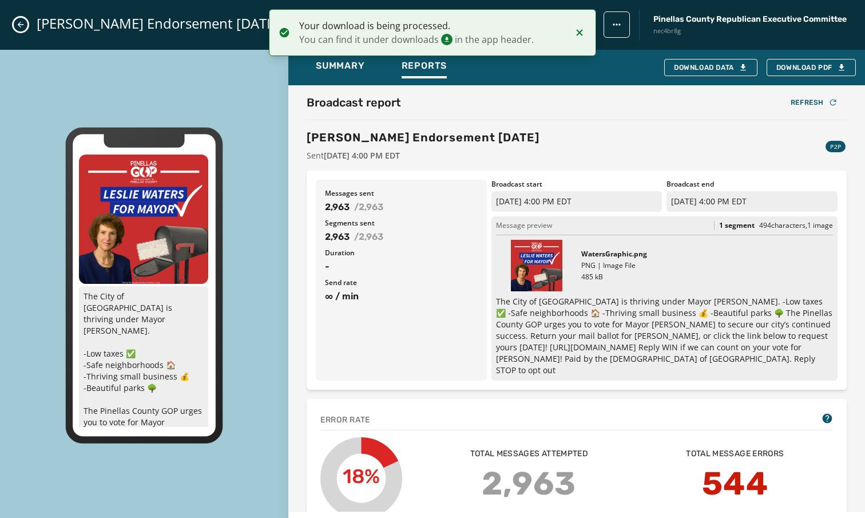
click at [579, 35] on icon "Notifications (F8)" at bounding box center [580, 33] width 14 height 14
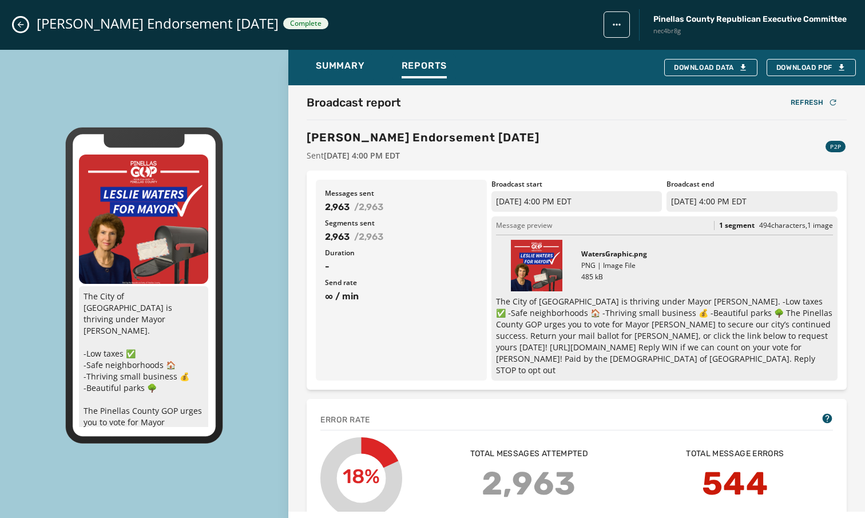
click at [611, 28] on html "Broadcasts Inbox Sending Numbers 10DLC Registration Keywords & Responders Short…" at bounding box center [432, 259] width 865 height 518
click at [19, 25] on icon "Close admin drawer" at bounding box center [21, 25] width 6 height 6
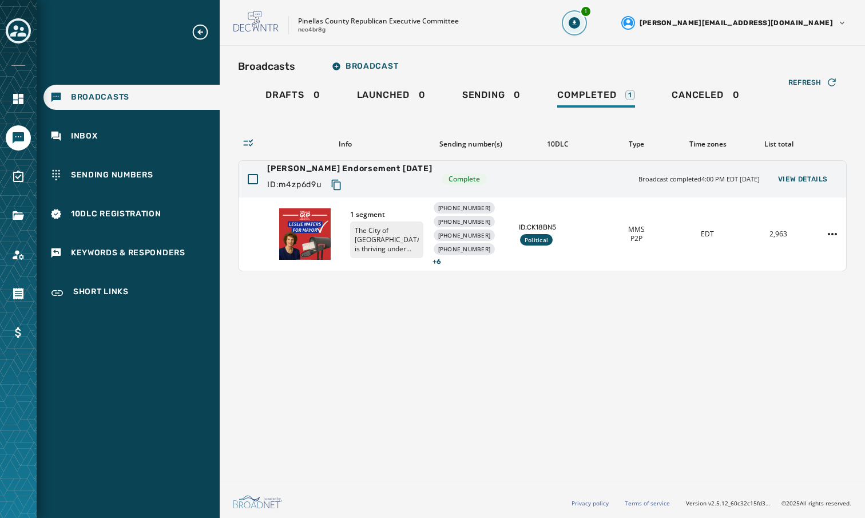
click at [576, 22] on icon "Download Menu" at bounding box center [574, 22] width 4 height 5
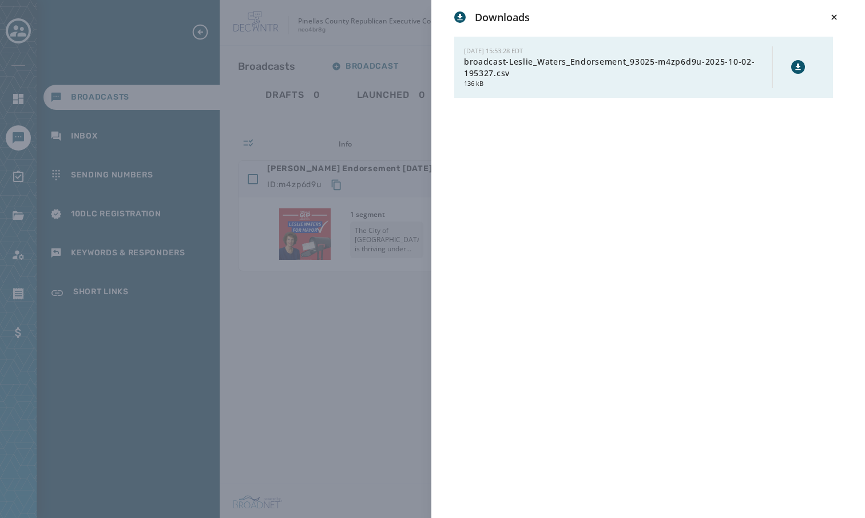
click at [795, 68] on icon at bounding box center [798, 66] width 9 height 9
click at [832, 17] on icon at bounding box center [834, 16] width 11 height 11
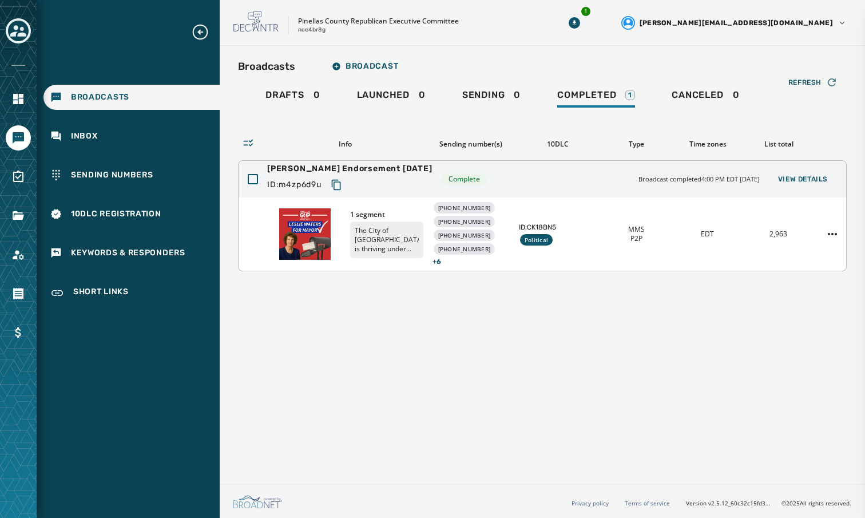
click at [319, 249] on img at bounding box center [304, 233] width 51 height 51
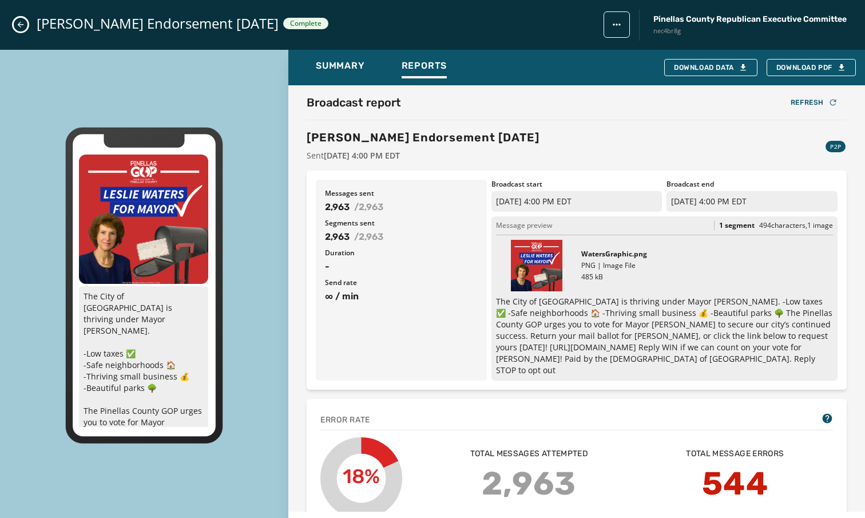
click at [17, 23] on icon "Close admin drawer" at bounding box center [20, 24] width 9 height 9
